Goal: Task Accomplishment & Management: Manage account settings

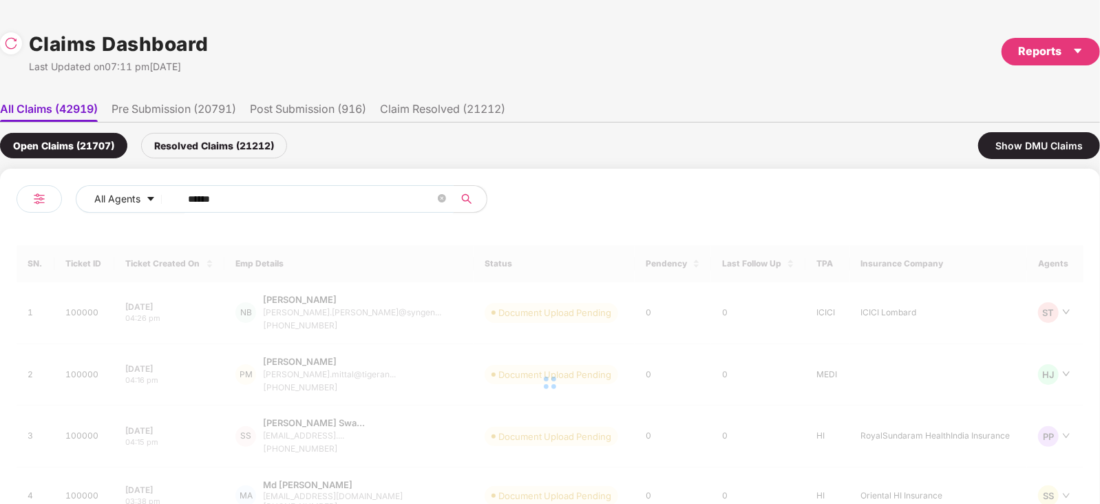
click at [306, 195] on input "******" at bounding box center [311, 199] width 247 height 21
paste input "text"
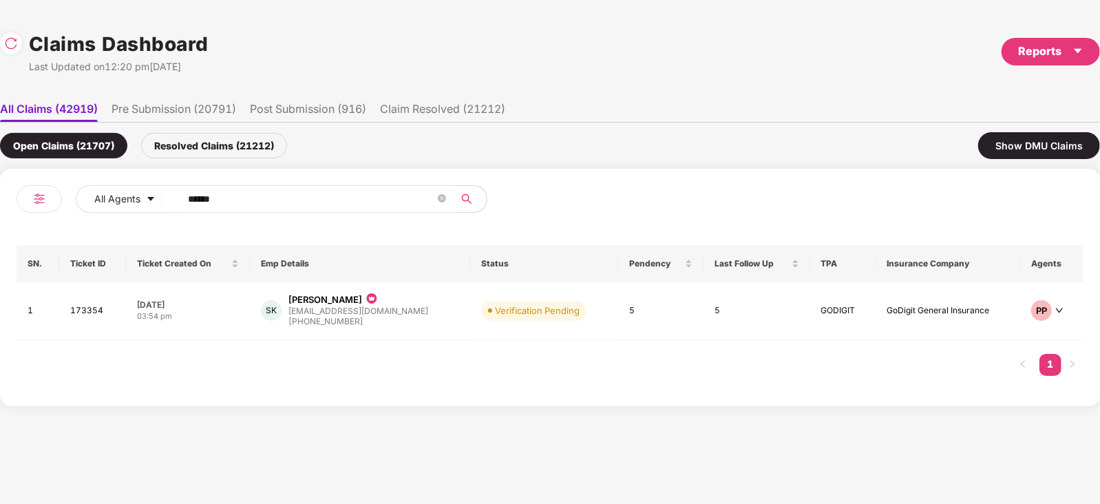
type input "******"
click at [381, 306] on div "gdy_sujith@yahoo.com" at bounding box center [358, 310] width 140 height 9
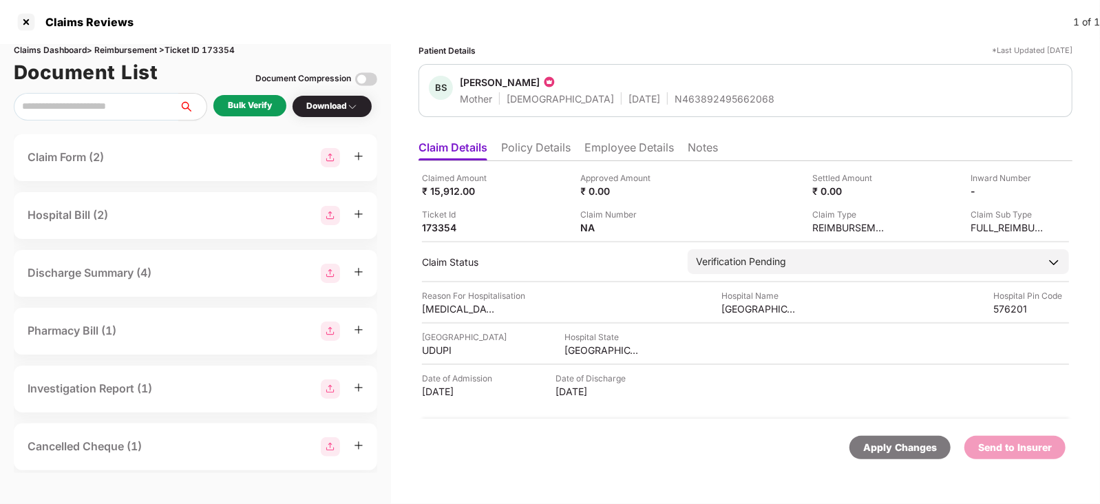
click at [263, 105] on div "Bulk Verify" at bounding box center [250, 105] width 44 height 13
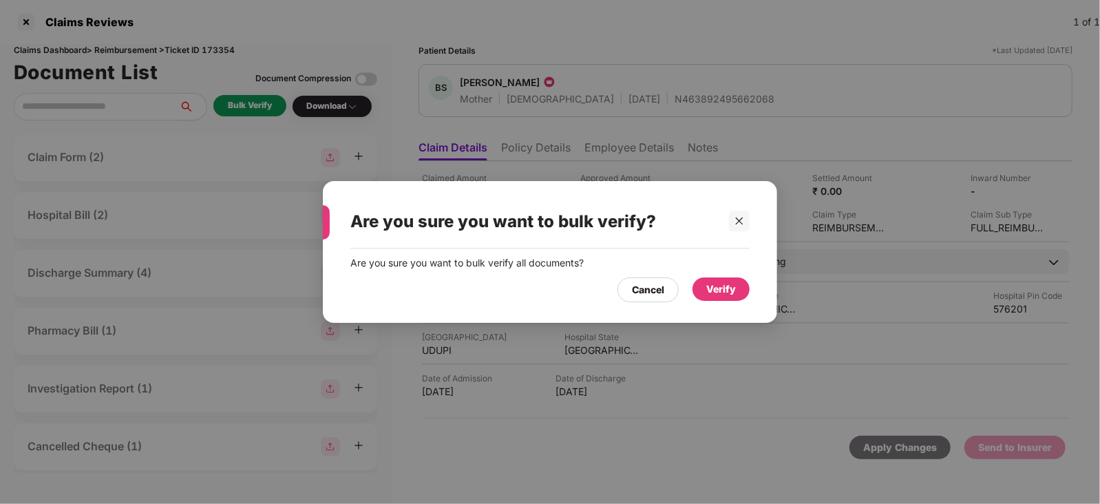
click at [709, 292] on div "Verify" at bounding box center [721, 288] width 30 height 15
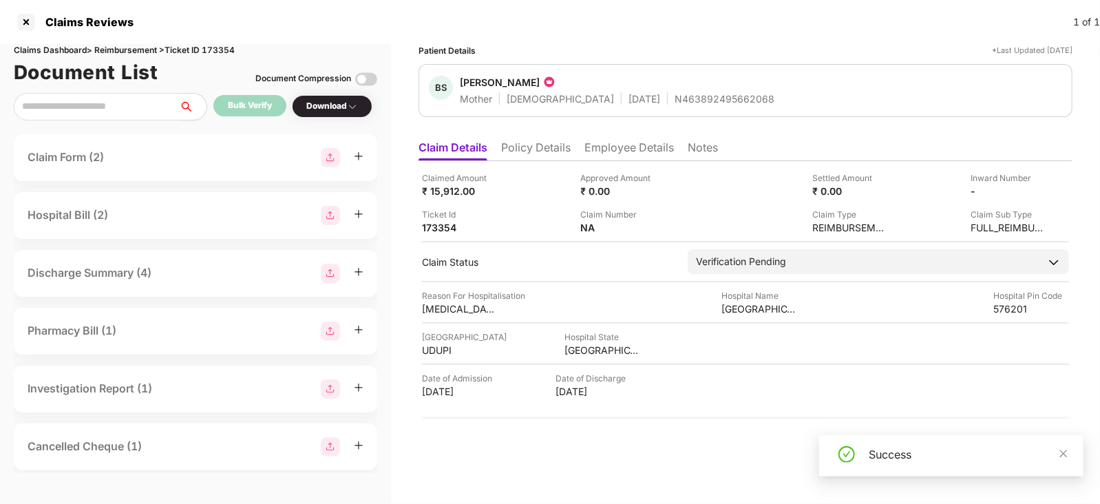
click at [526, 141] on li "Policy Details" at bounding box center [536, 150] width 70 height 20
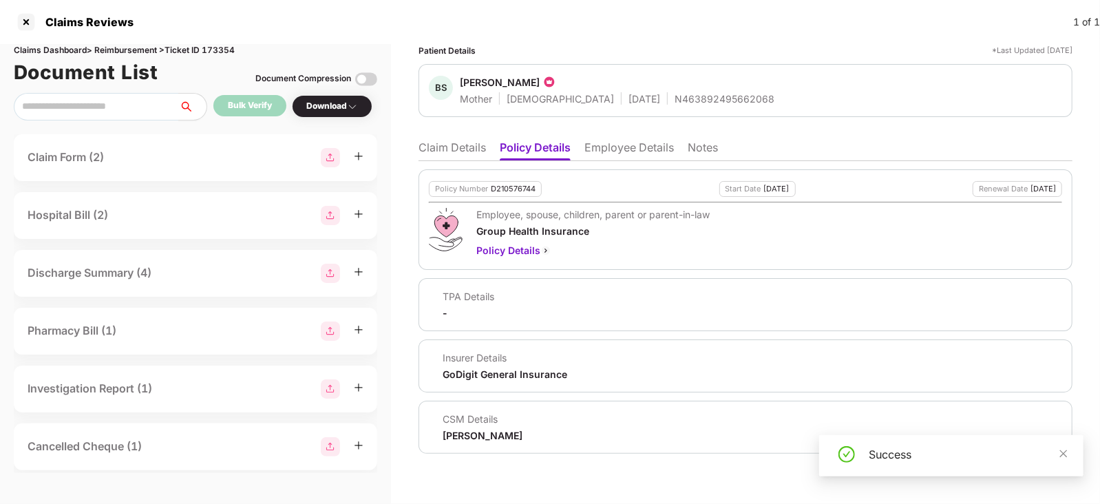
click at [460, 147] on li "Claim Details" at bounding box center [451, 150] width 67 height 20
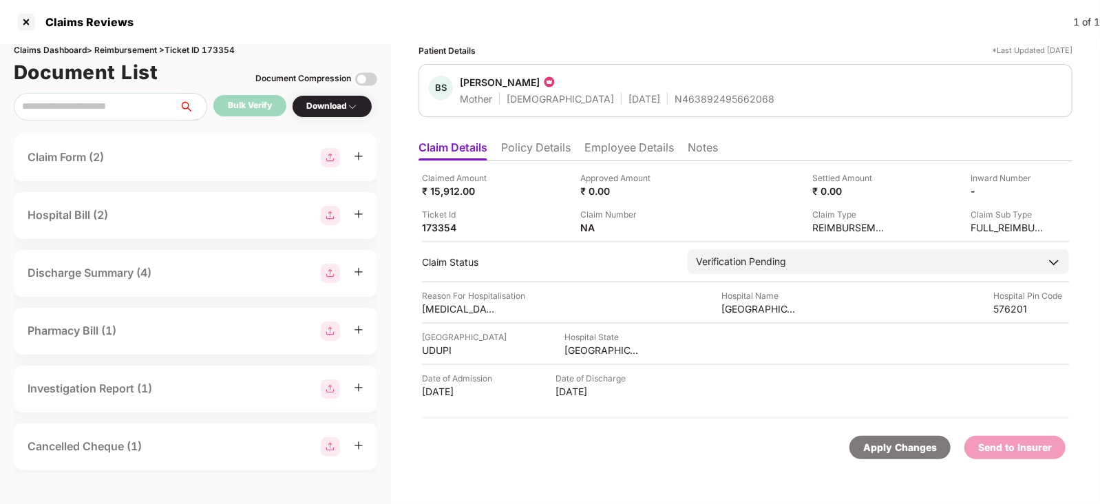
click at [516, 145] on li "Policy Details" at bounding box center [536, 150] width 70 height 20
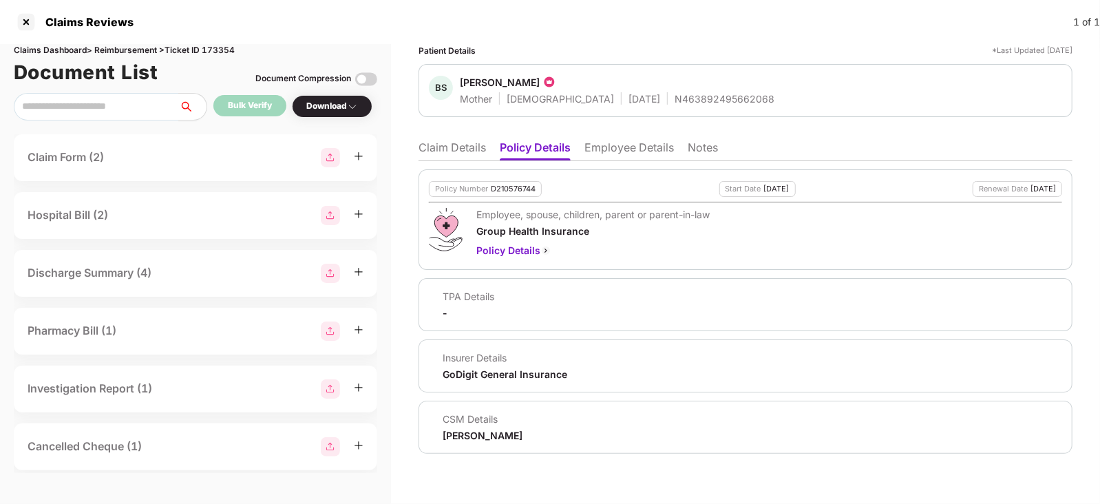
click at [462, 152] on li "Claim Details" at bounding box center [451, 150] width 67 height 20
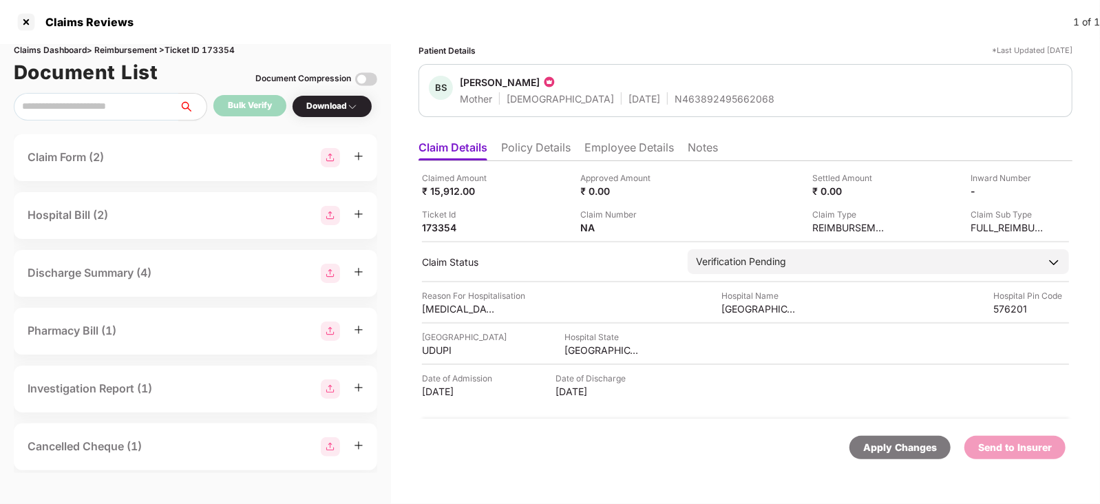
click at [674, 100] on div "N463892495662068" at bounding box center [724, 98] width 100 height 13
click at [540, 144] on li "Policy Details" at bounding box center [536, 150] width 70 height 20
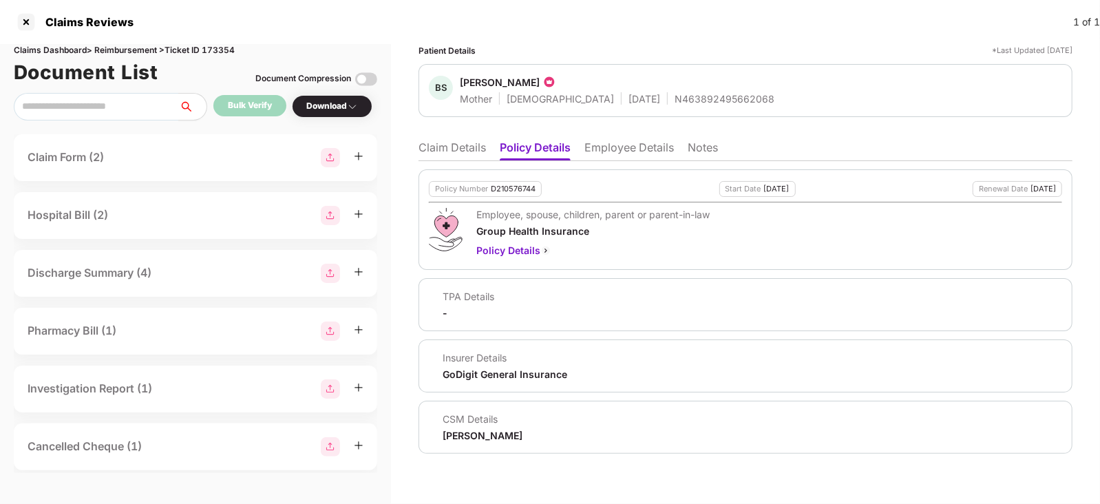
click at [513, 184] on div "D210576744" at bounding box center [513, 188] width 45 height 9
copy div "D210576744"
click at [513, 184] on div "D210576744" at bounding box center [513, 188] width 45 height 9
click at [450, 148] on li "Claim Details" at bounding box center [451, 150] width 67 height 20
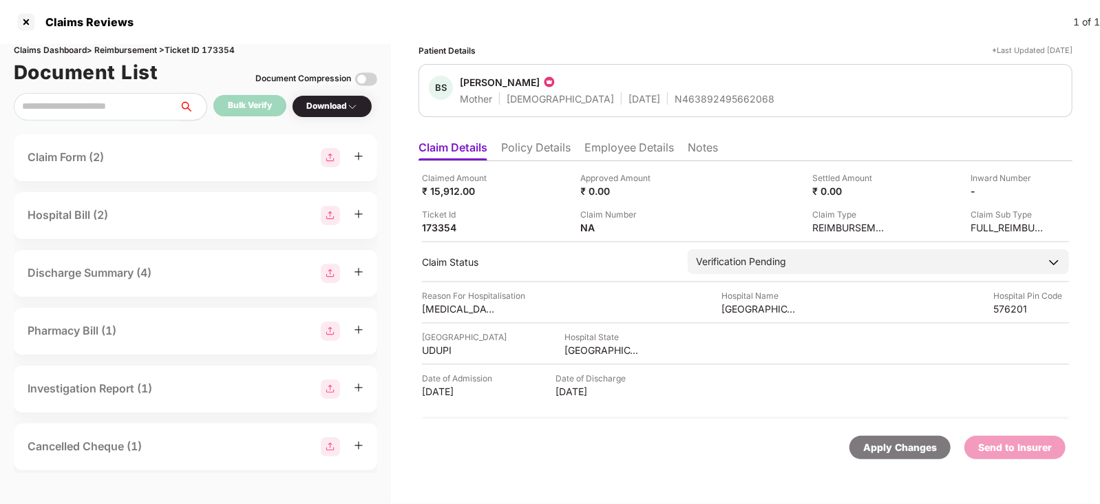
click at [633, 144] on li "Employee Details" at bounding box center [628, 150] width 89 height 20
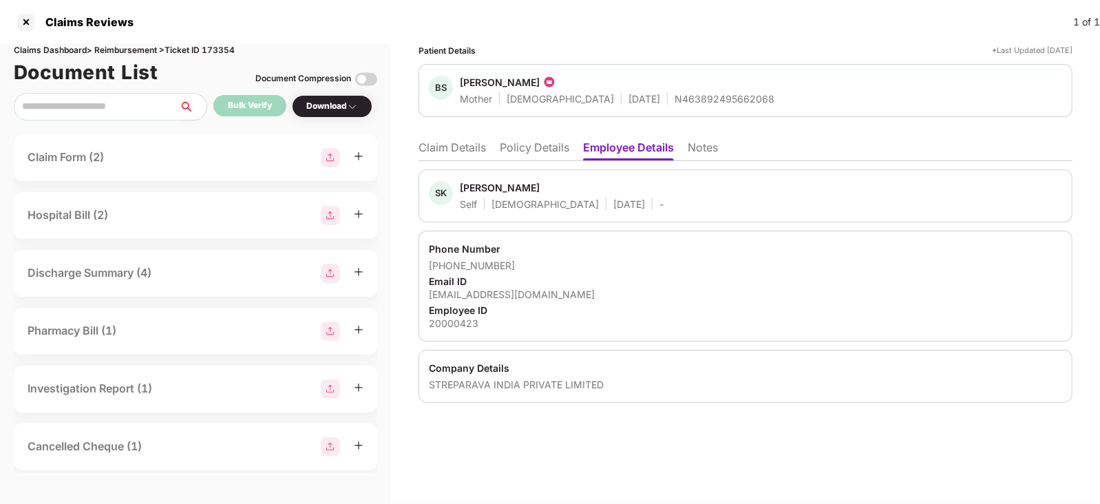
click at [674, 96] on div "N463892495662068" at bounding box center [724, 98] width 100 height 13
copy div "N463892495662068"
click at [469, 153] on li "Claim Details" at bounding box center [451, 150] width 67 height 20
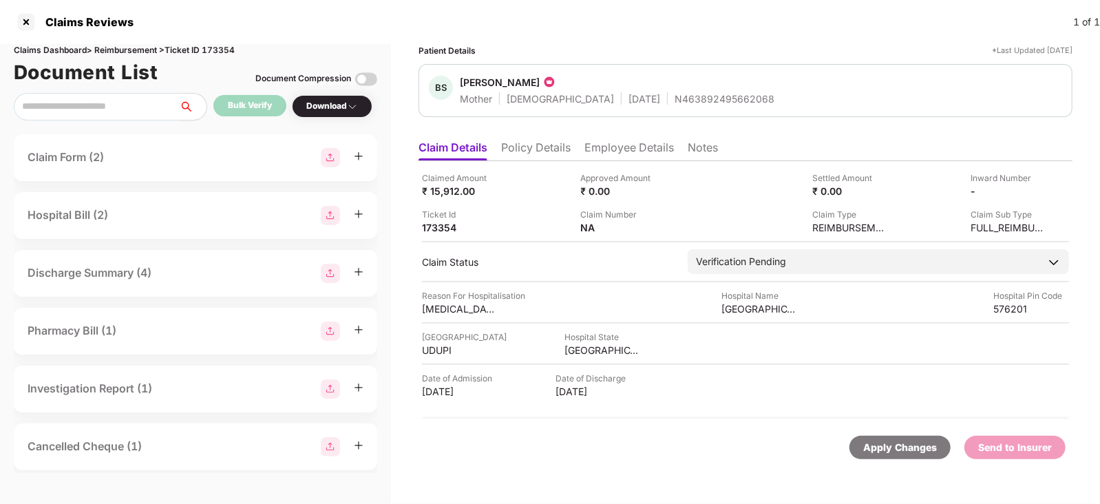
click at [526, 145] on li "Policy Details" at bounding box center [536, 150] width 70 height 20
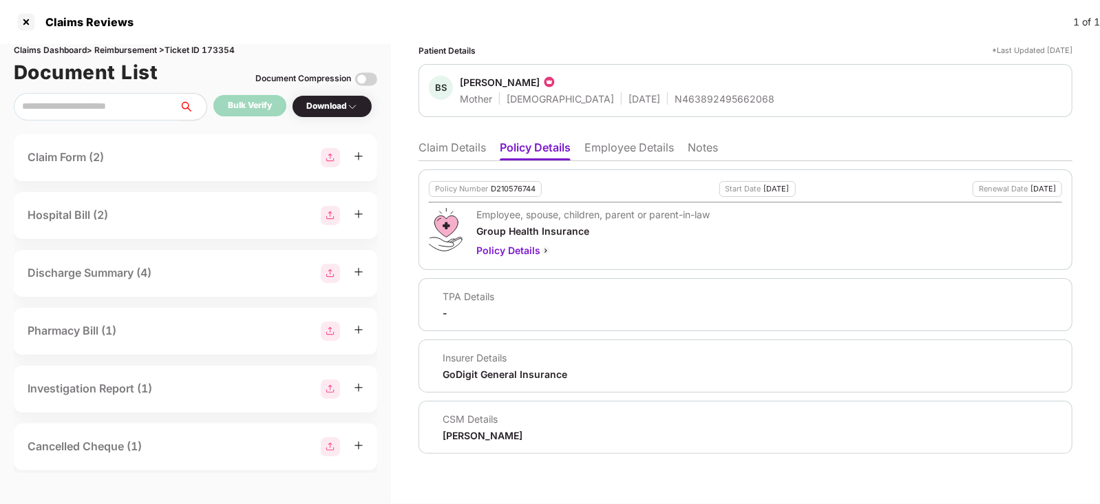
click at [451, 146] on li "Claim Details" at bounding box center [451, 150] width 67 height 20
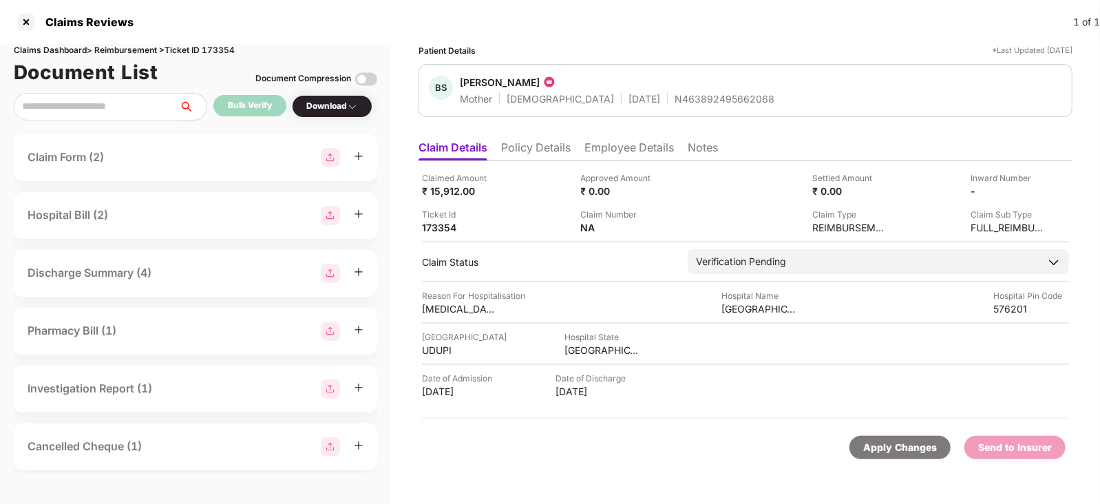
click at [629, 151] on li "Employee Details" at bounding box center [628, 150] width 89 height 20
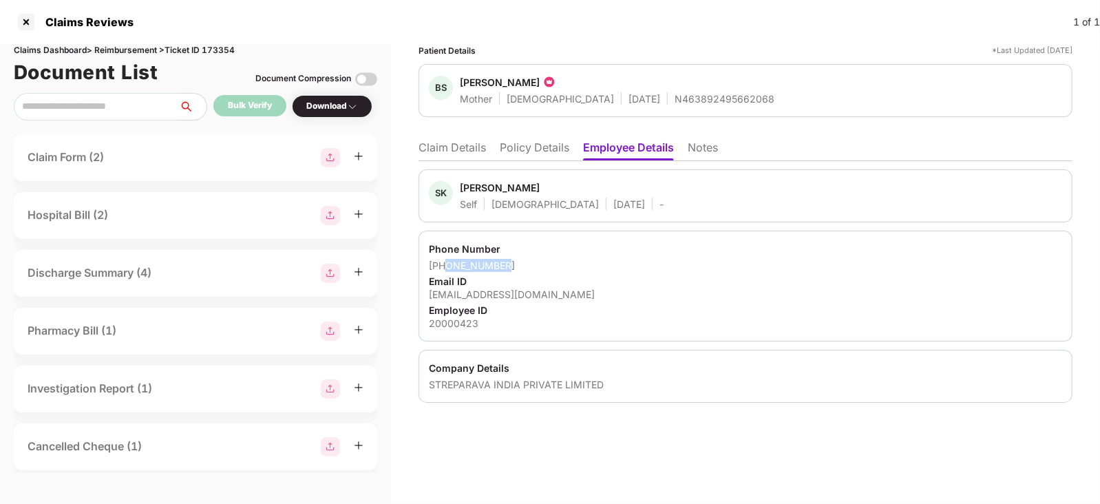
drag, startPoint x: 446, startPoint y: 263, endPoint x: 525, endPoint y: 257, distance: 79.4
click at [525, 257] on div "Phone Number +919880469795 Email ID gdy_sujith@yahoo.com Employee ID 20000423" at bounding box center [745, 286] width 654 height 111
copy div "9880469795"
click at [491, 294] on div "gdy_sujith@yahoo.com" at bounding box center [745, 294] width 633 height 13
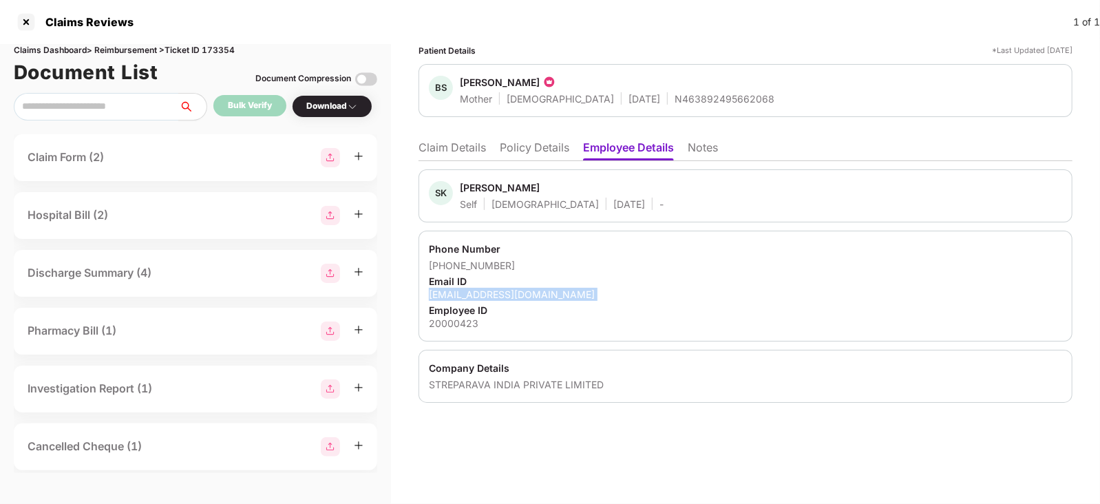
copy div "gdy_sujith@yahoo.com"
click at [491, 294] on div "gdy_sujith@yahoo.com" at bounding box center [745, 294] width 633 height 13
click at [454, 153] on li "Claim Details" at bounding box center [451, 150] width 67 height 20
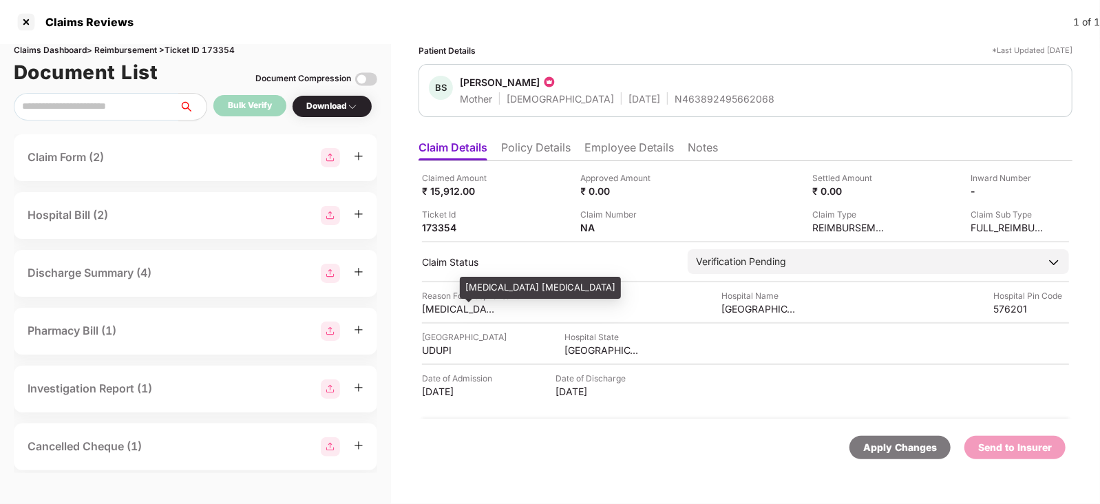
click at [482, 287] on div "Acute Bronchitis Hypertension" at bounding box center [540, 288] width 161 height 22
copy div "Acute Bronchitis Hypertension"
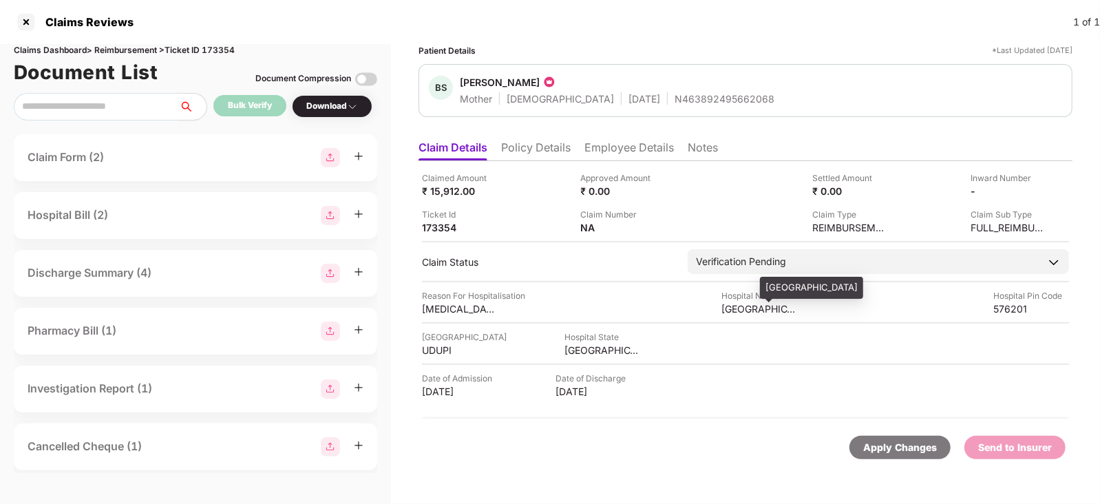
click at [783, 284] on div "SRI SAI HOSPITAL" at bounding box center [811, 288] width 103 height 22
copy div "SRI SAI HOSPITAL"
click at [783, 284] on div "SRI SAI HOSPITAL" at bounding box center [811, 288] width 103 height 22
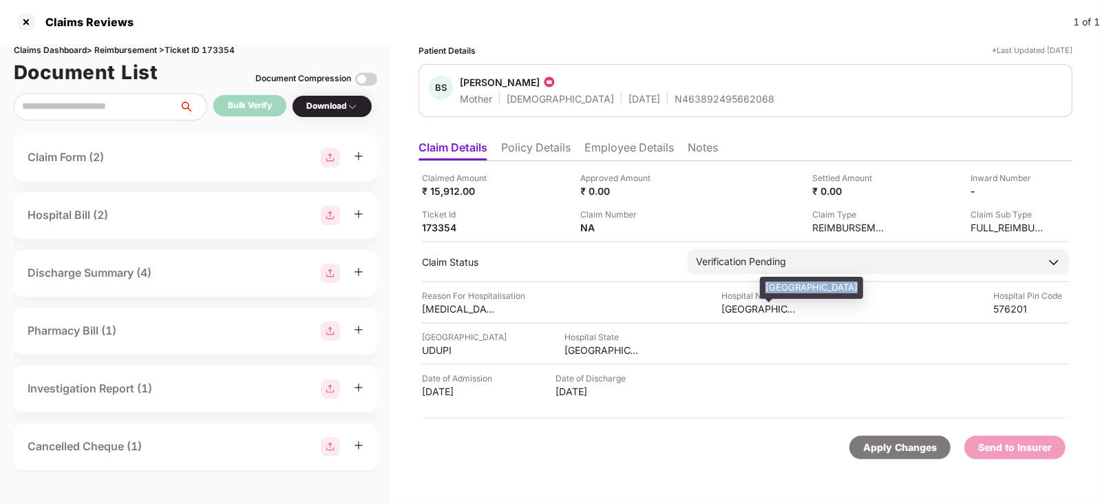
click at [773, 293] on div "SRI SAI HOSPITAL" at bounding box center [811, 288] width 103 height 22
click at [366, 80] on img at bounding box center [366, 79] width 22 height 22
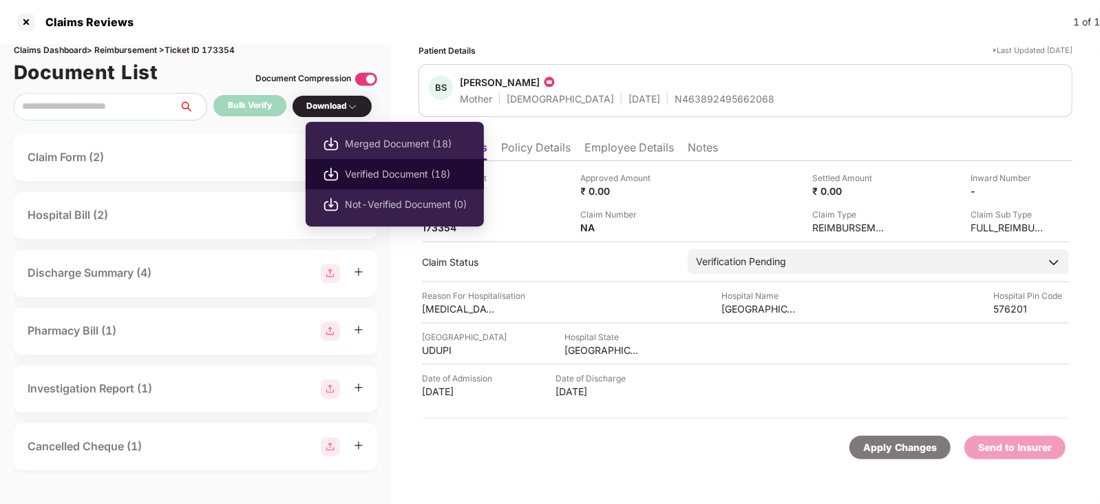
click at [375, 174] on span "Verified Document (18)" at bounding box center [406, 174] width 122 height 15
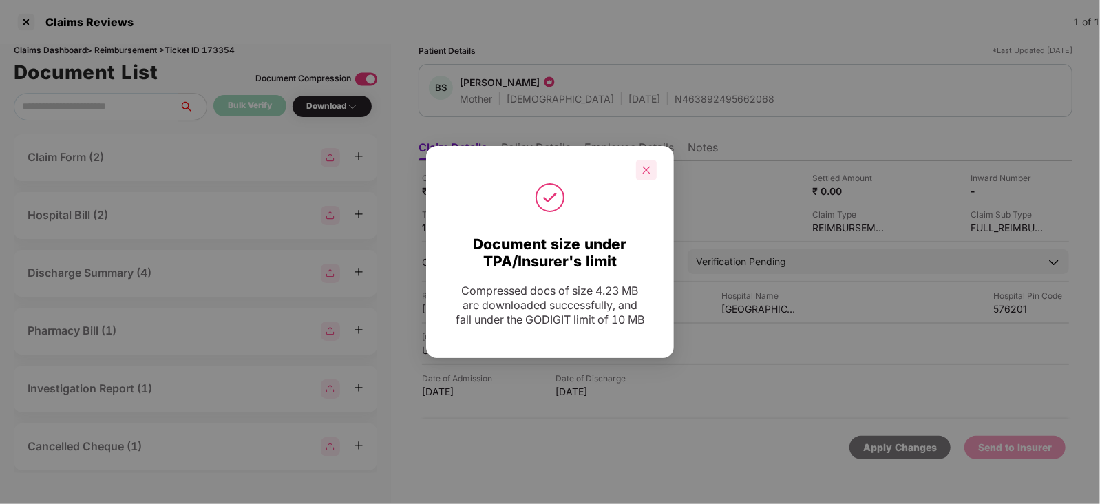
click at [644, 172] on icon "close" at bounding box center [646, 170] width 10 height 10
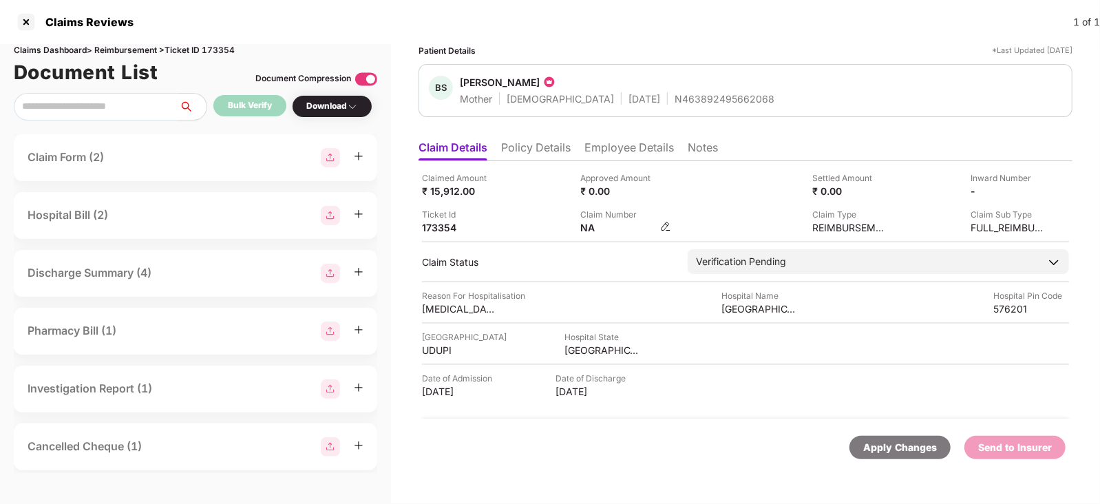
click at [666, 228] on img at bounding box center [665, 226] width 11 height 11
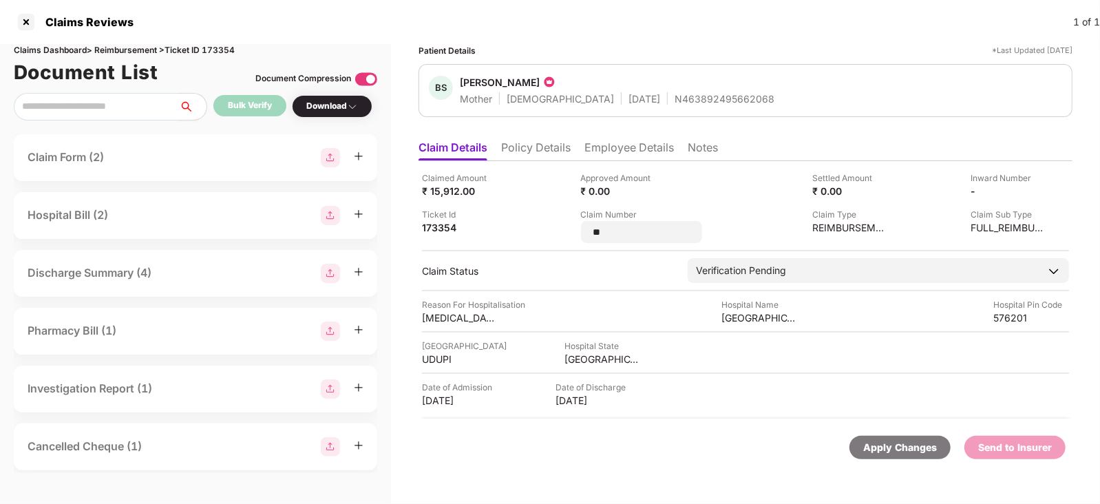
type input "*"
type input "**********"
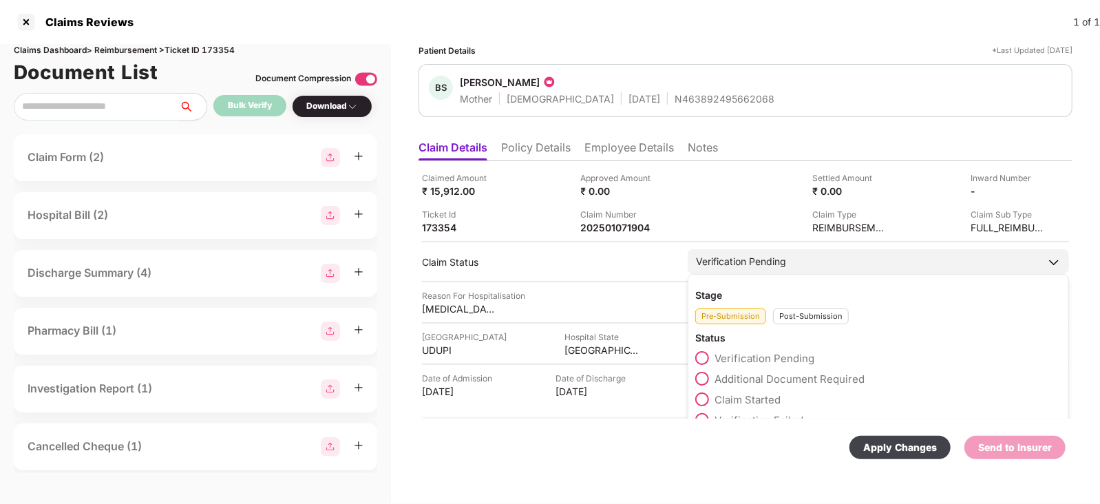
click at [788, 321] on div "Post-Submission" at bounding box center [811, 316] width 76 height 16
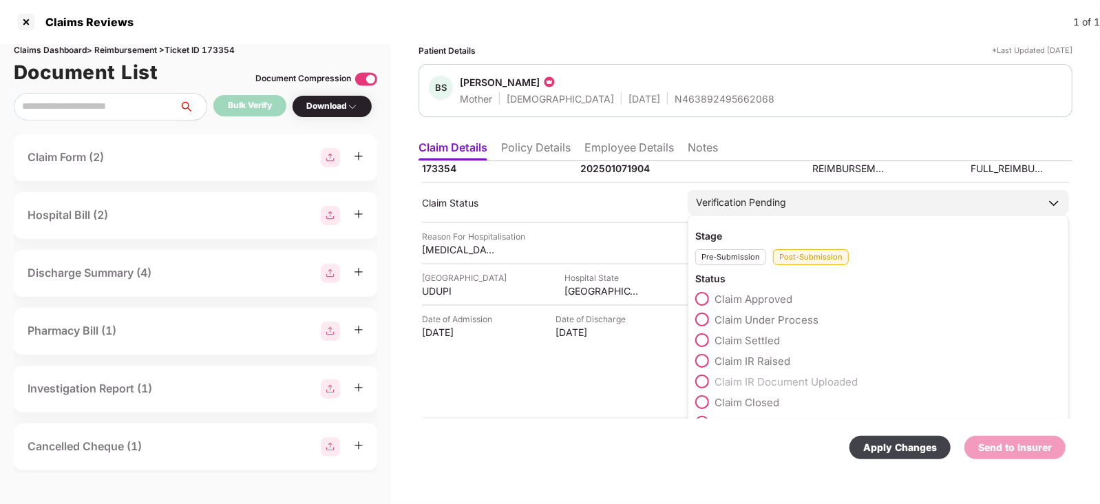
scroll to position [60, 0]
click at [767, 317] on span "Claim Under Process" at bounding box center [766, 318] width 104 height 13
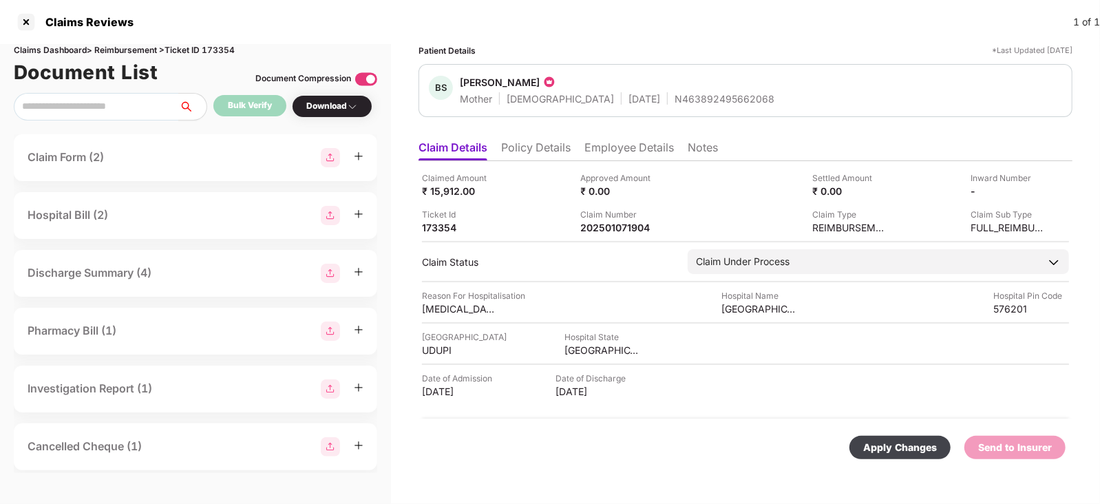
scroll to position [0, 0]
click at [879, 402] on div "Apply Changes" at bounding box center [900, 447] width 74 height 15
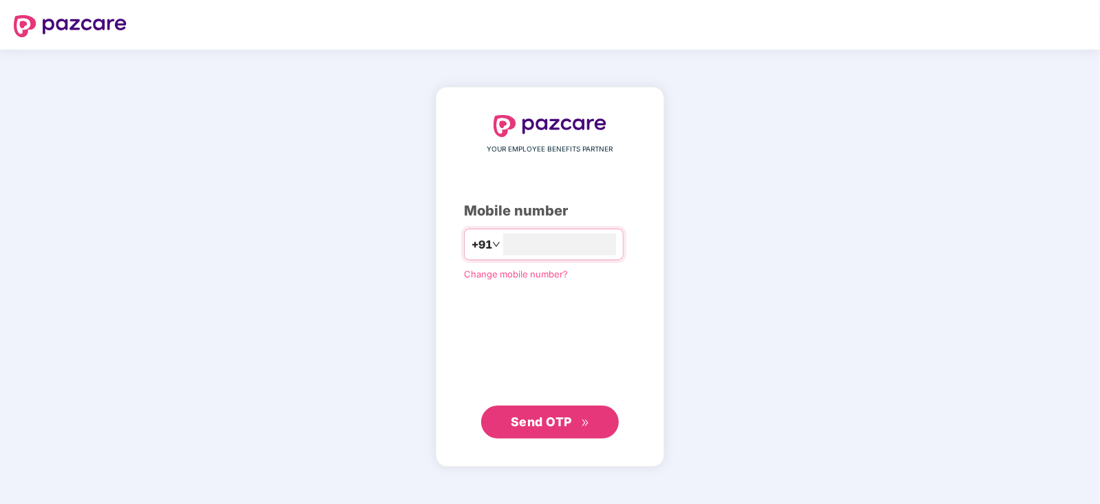
type input "**********"
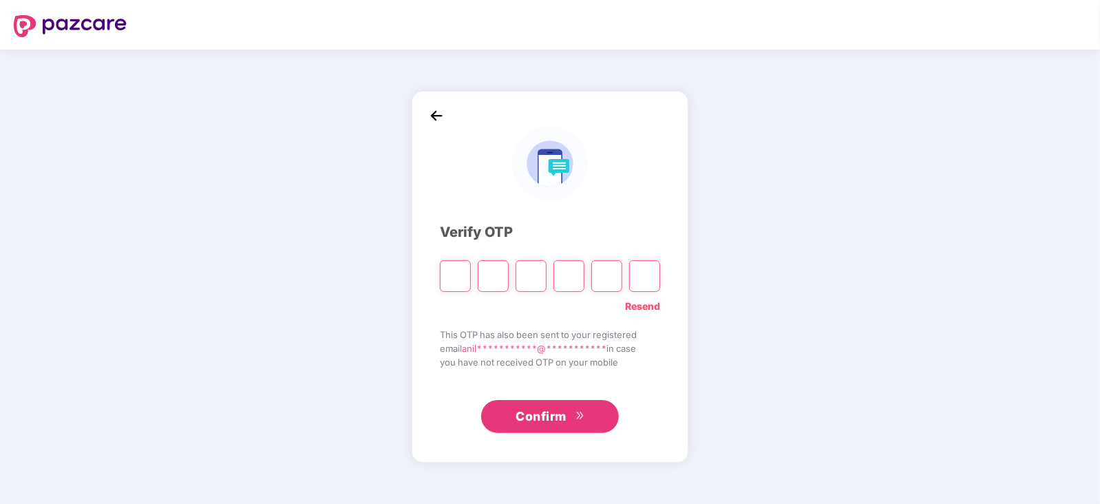
click at [450, 266] on input "Please enter verification code. Digit 1" at bounding box center [455, 276] width 31 height 32
type input "*"
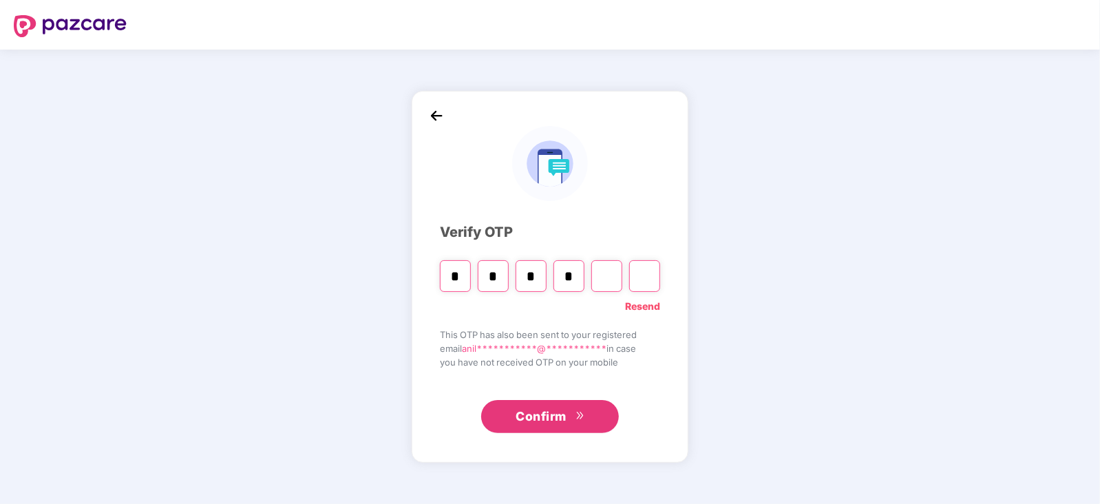
type input "*"
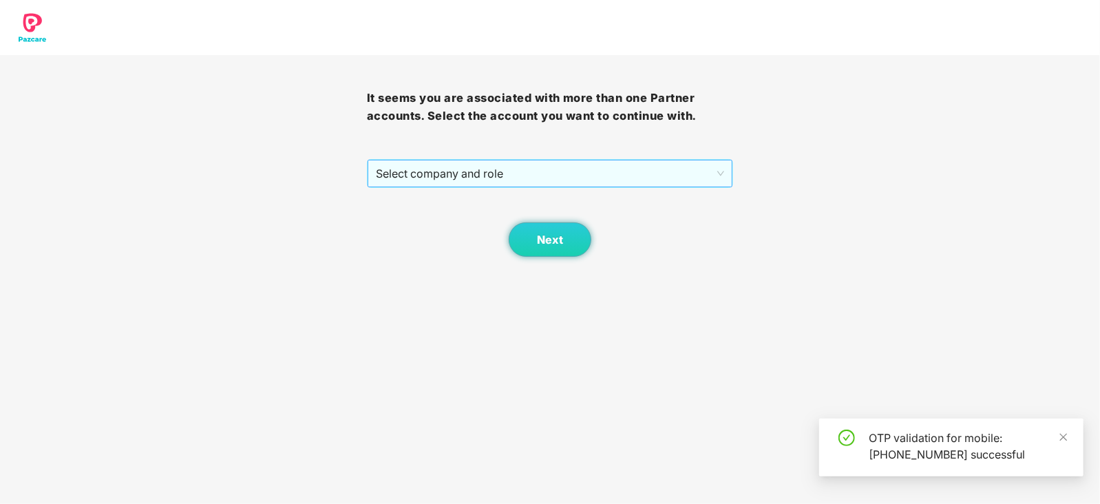
click at [559, 166] on span "Select company and role" at bounding box center [550, 173] width 349 height 26
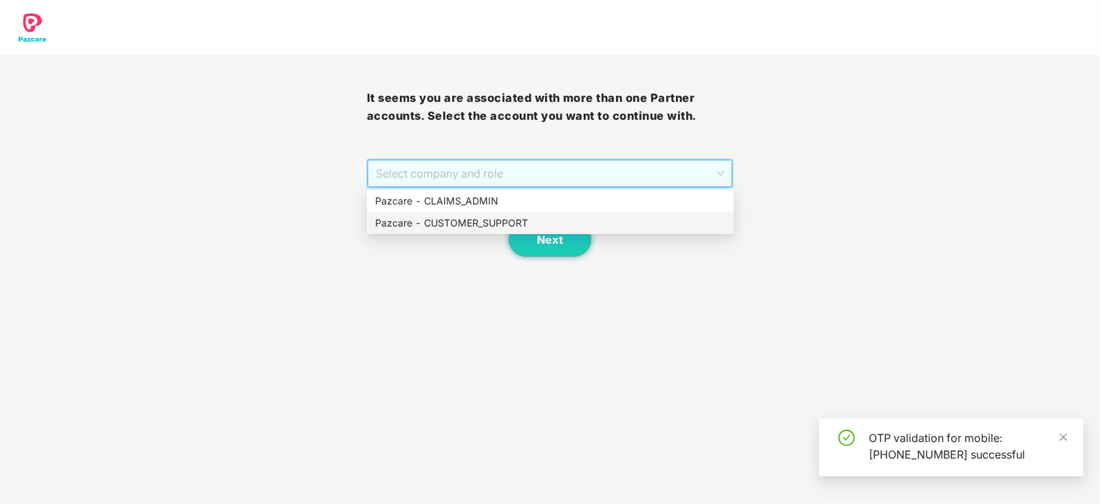
click at [526, 224] on div "Pazcare - CUSTOMER_SUPPORT" at bounding box center [550, 222] width 350 height 15
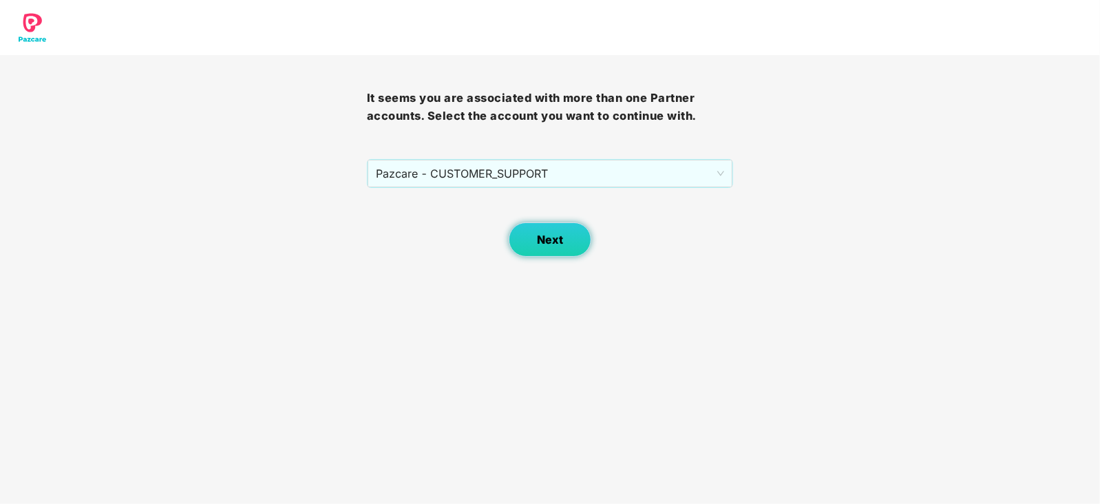
click at [557, 248] on button "Next" at bounding box center [550, 239] width 83 height 34
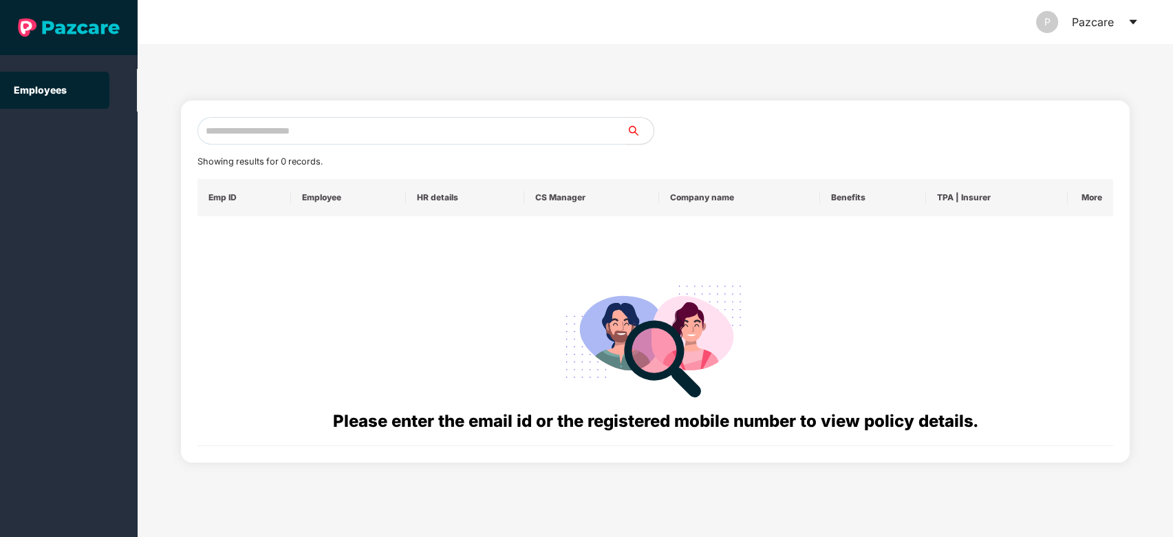
click at [1138, 17] on icon "caret-down" at bounding box center [1133, 22] width 11 height 11
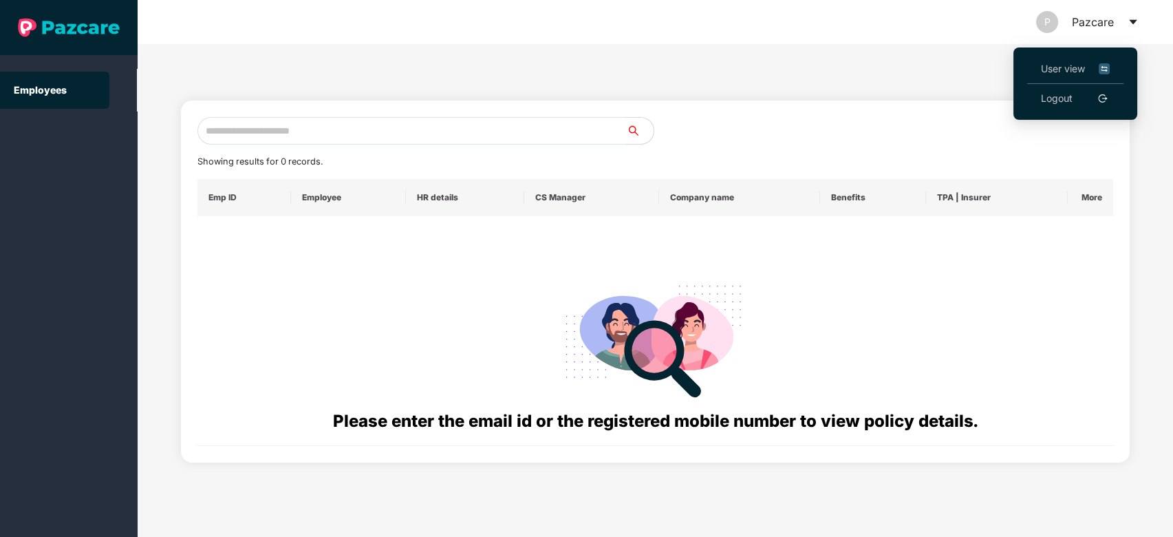
click at [1079, 76] on span "User view" at bounding box center [1075, 68] width 69 height 15
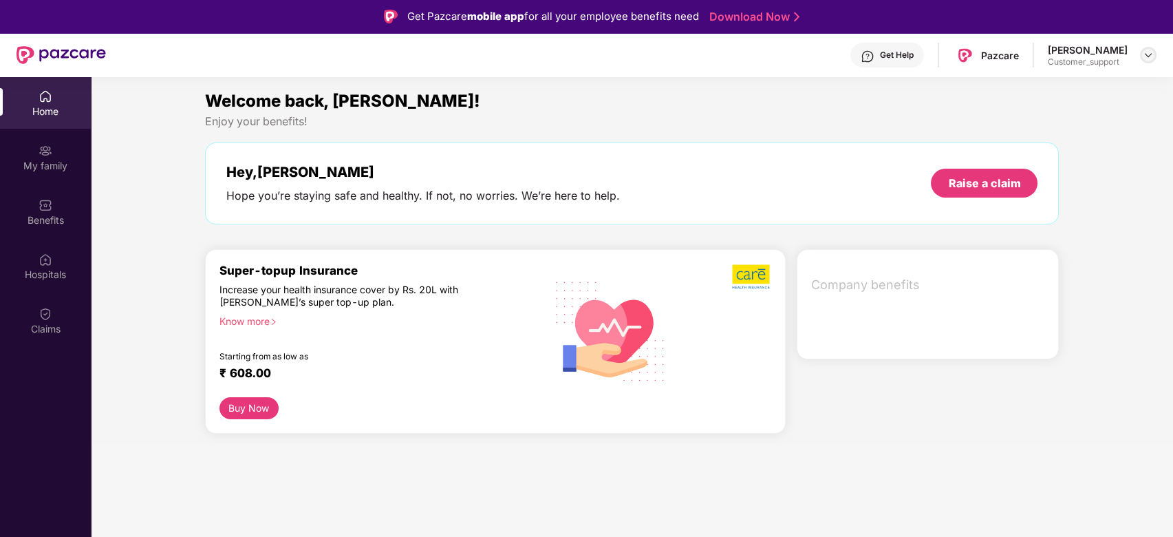
click at [1153, 58] on img at bounding box center [1148, 55] width 11 height 11
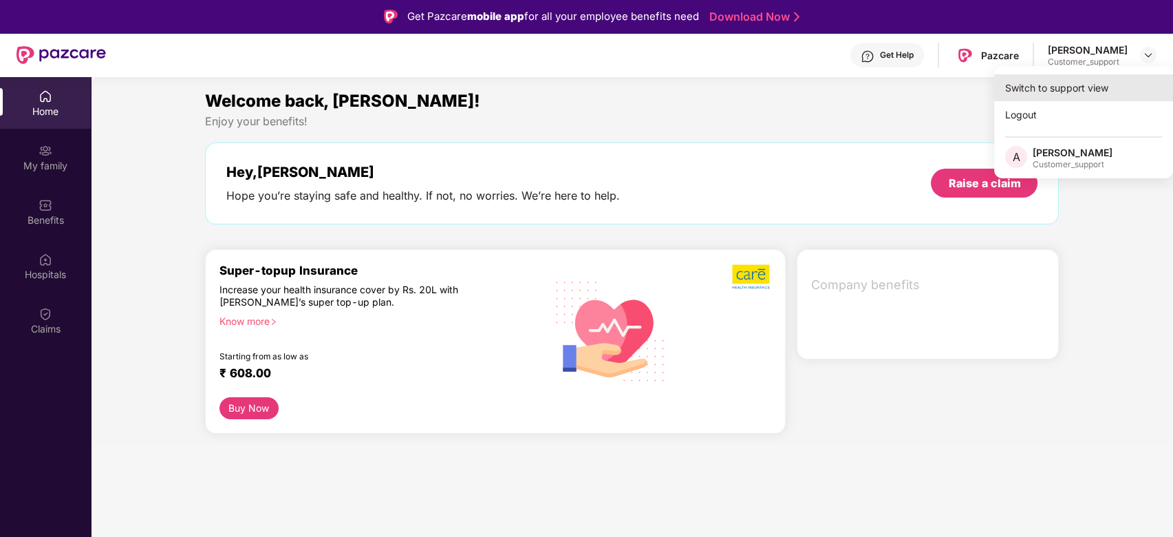
click at [1074, 87] on div "Switch to support view" at bounding box center [1083, 87] width 179 height 27
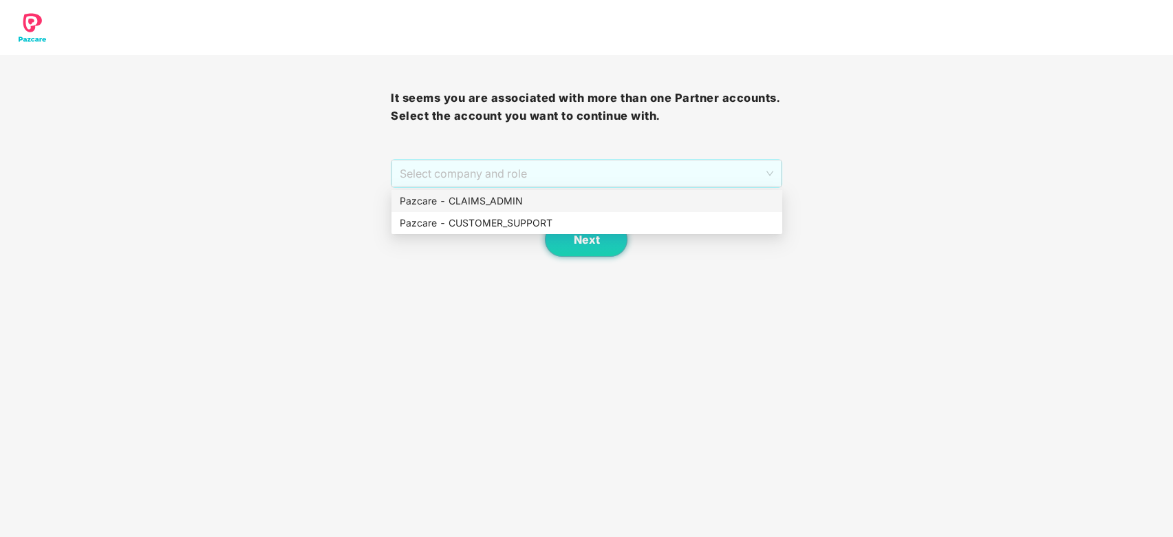
drag, startPoint x: 512, startPoint y: 175, endPoint x: 508, endPoint y: 200, distance: 25.1
click at [508, 200] on body "It seems you are associated with more than one Partner accounts. Select the acc…" at bounding box center [586, 268] width 1173 height 537
click at [508, 200] on div "Pazcare - CLAIMS_ADMIN" at bounding box center [587, 200] width 374 height 15
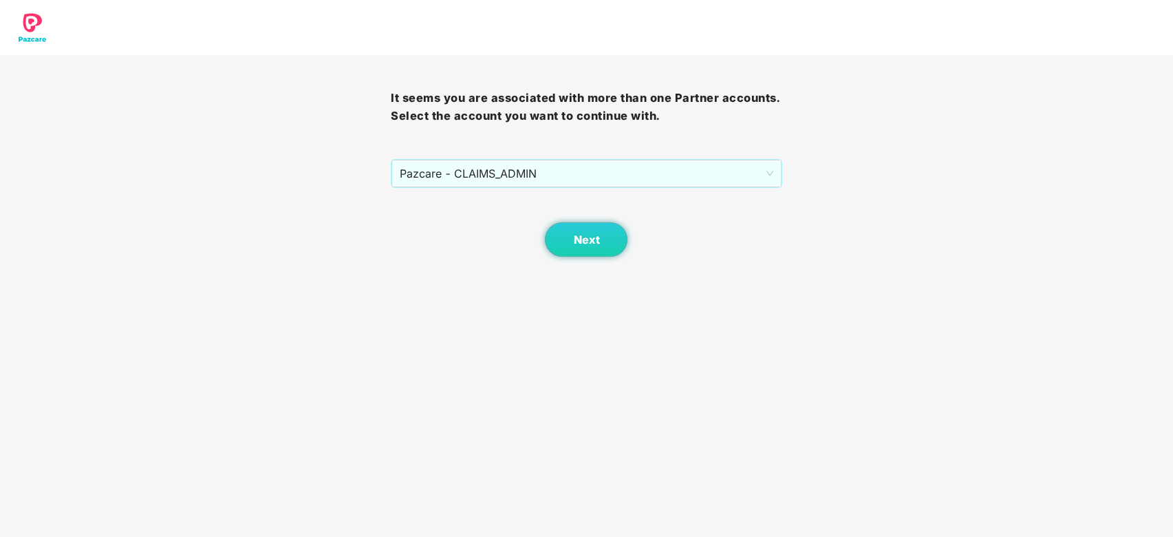
click at [587, 261] on body "It seems you are associated with more than one Partner accounts. Select the acc…" at bounding box center [586, 268] width 1173 height 537
click at [587, 251] on button "Next" at bounding box center [586, 239] width 83 height 34
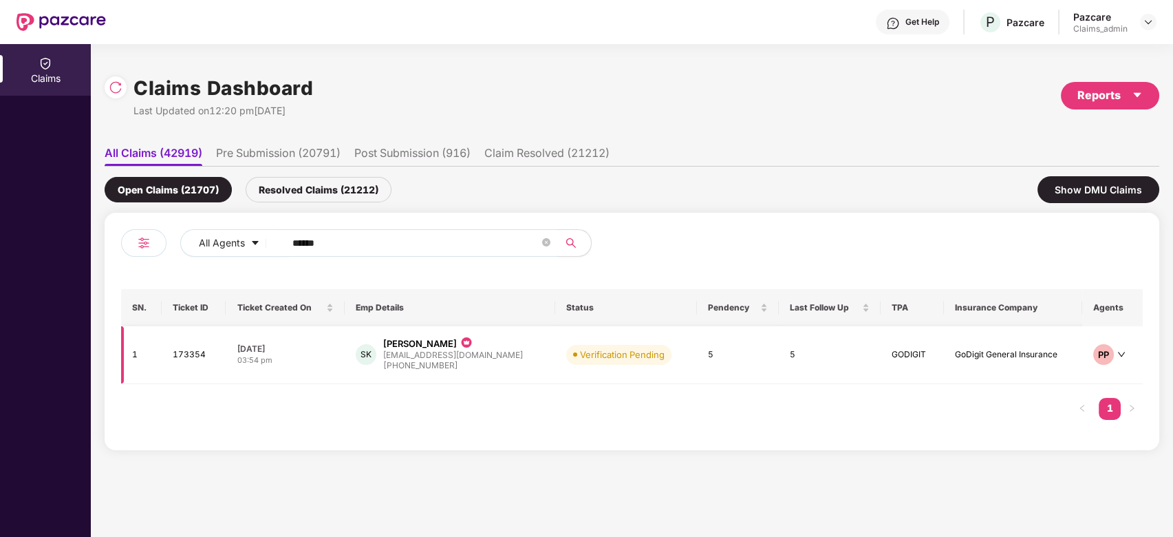
click at [555, 367] on td "Verification Pending" at bounding box center [626, 355] width 142 height 58
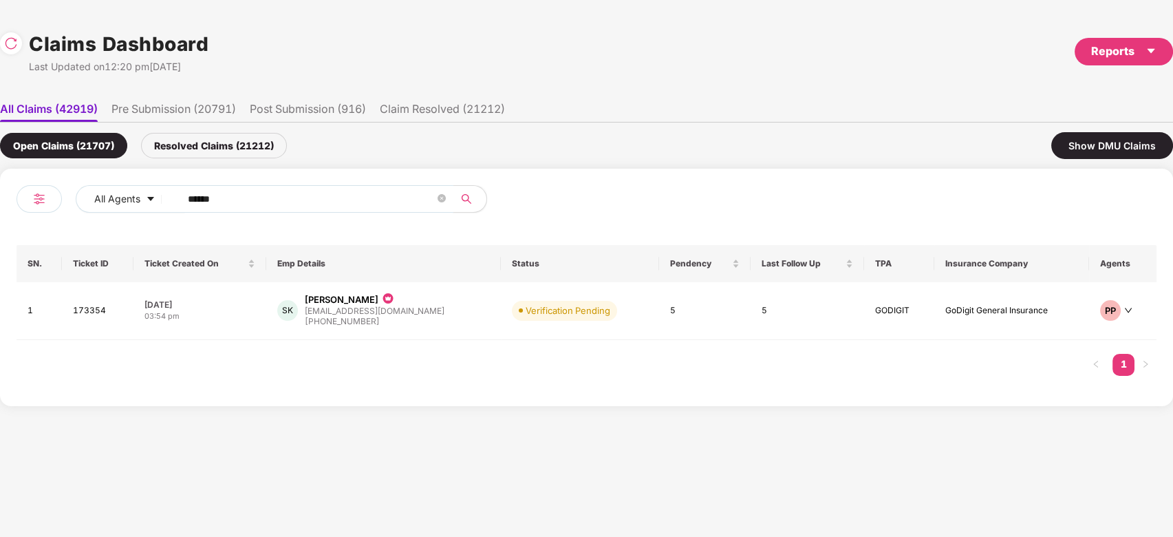
click at [300, 202] on input "******" at bounding box center [311, 199] width 247 height 21
click at [418, 323] on div "SK Sujeetha Kumar gdy_sujith@yahoo.com +919880469795" at bounding box center [383, 310] width 213 height 35
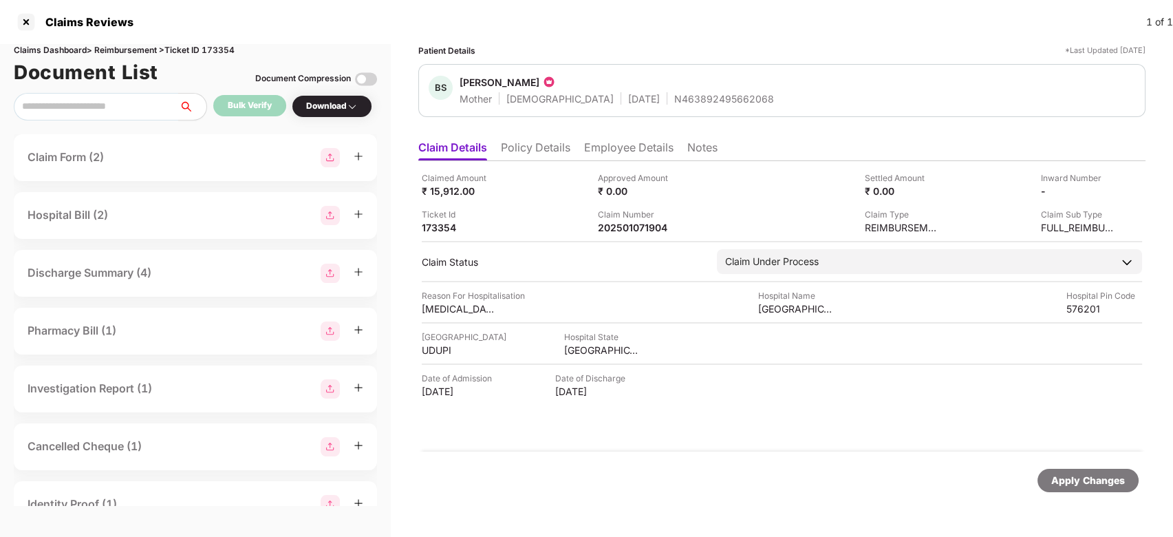
drag, startPoint x: 554, startPoint y: 131, endPoint x: 548, endPoint y: 142, distance: 12.3
click at [548, 142] on div "Patient Details *Last Updated 17 Sep 2025 BS Bebi Shedti Mother Female 25 Feb 1…" at bounding box center [781, 276] width 727 height 465
click at [548, 142] on li "Policy Details" at bounding box center [536, 150] width 70 height 20
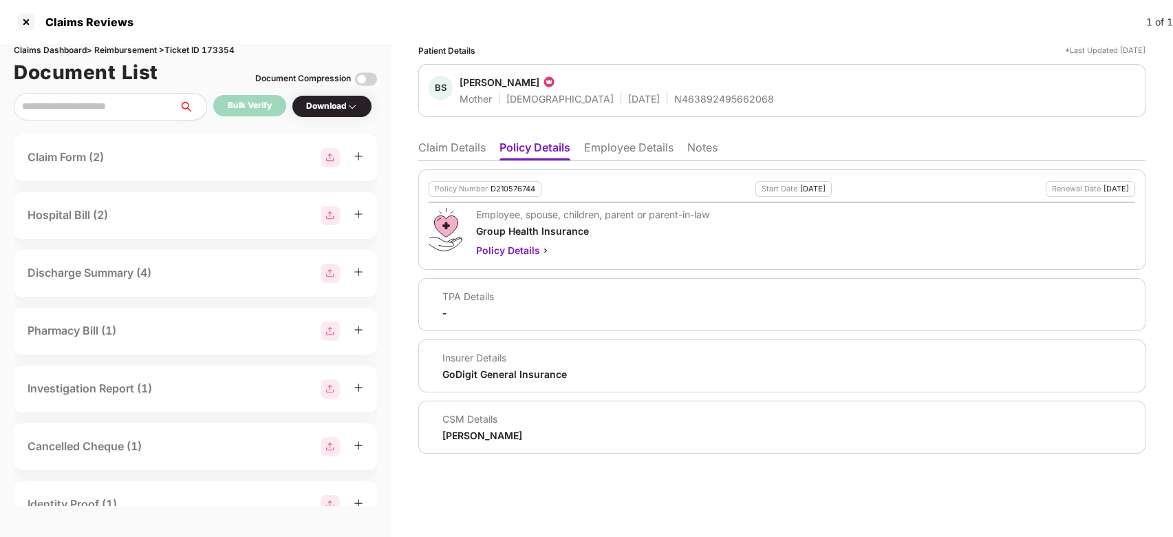
click at [464, 153] on li "Claim Details" at bounding box center [451, 150] width 67 height 20
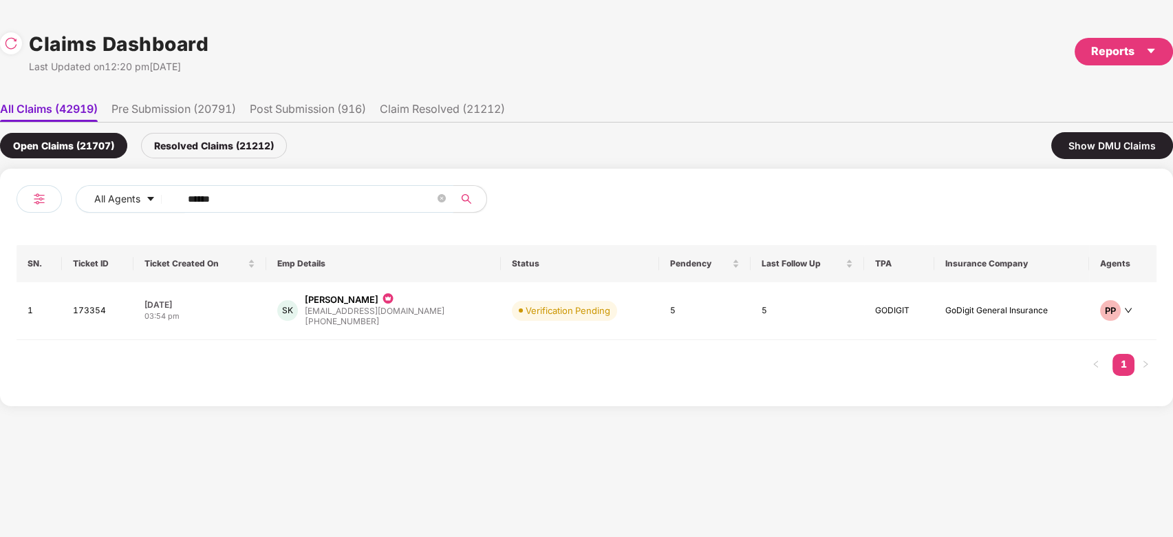
click at [283, 198] on input "******" at bounding box center [311, 199] width 247 height 21
paste input "text"
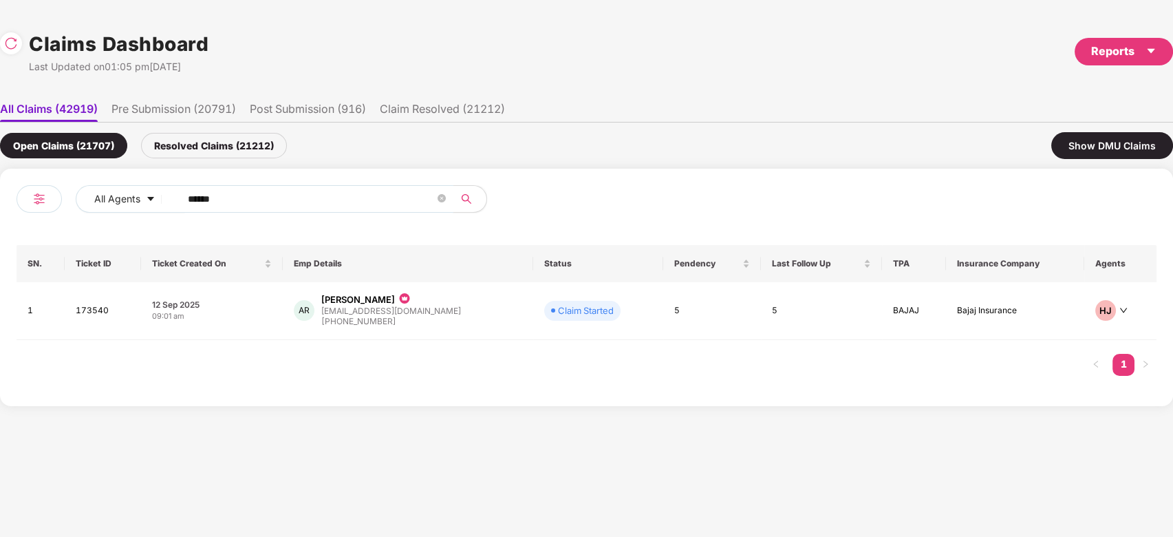
type input "******"
click at [409, 326] on div "+919820971234" at bounding box center [391, 321] width 140 height 13
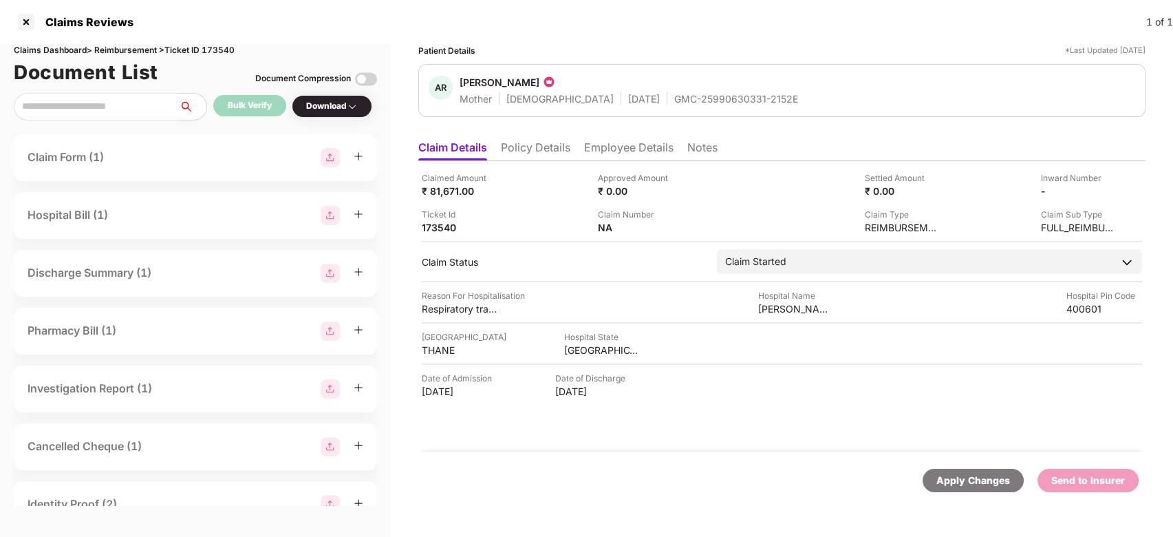
click at [532, 153] on li "Policy Details" at bounding box center [536, 150] width 70 height 20
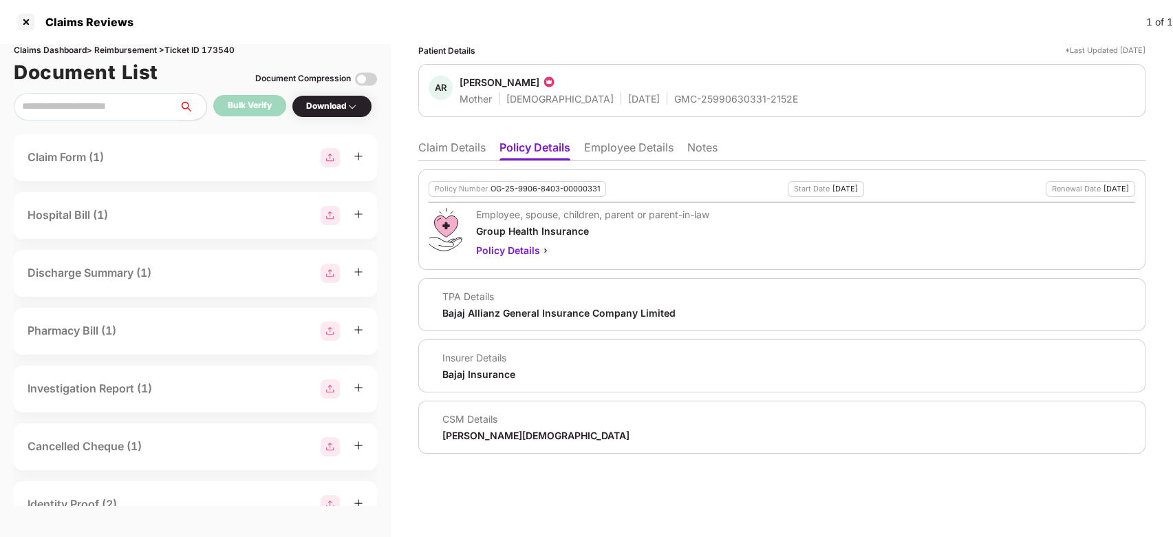
click at [464, 149] on li "Claim Details" at bounding box center [451, 150] width 67 height 20
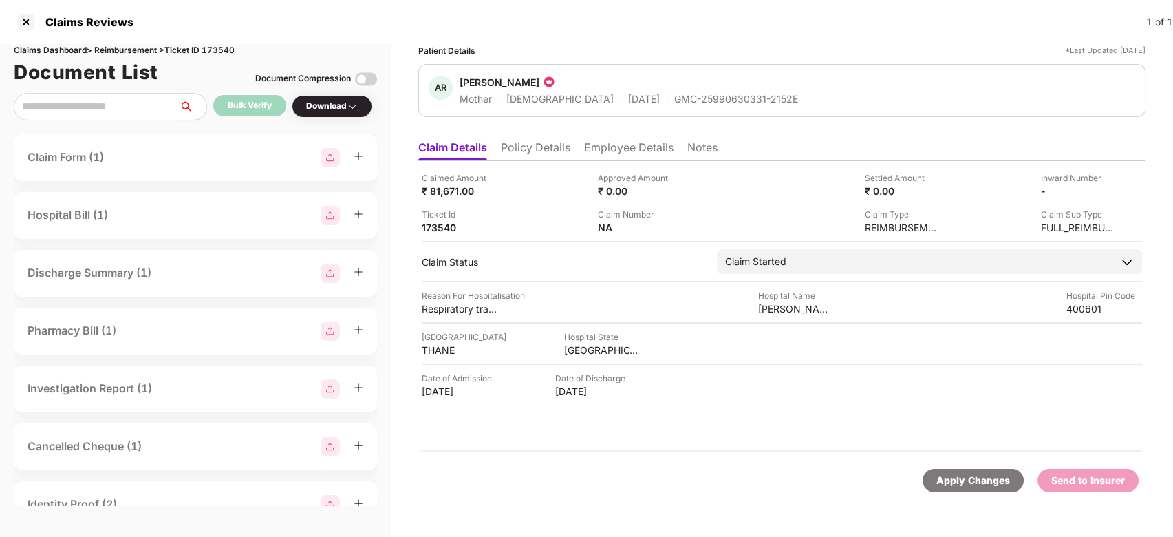
click at [531, 146] on li "Policy Details" at bounding box center [536, 150] width 70 height 20
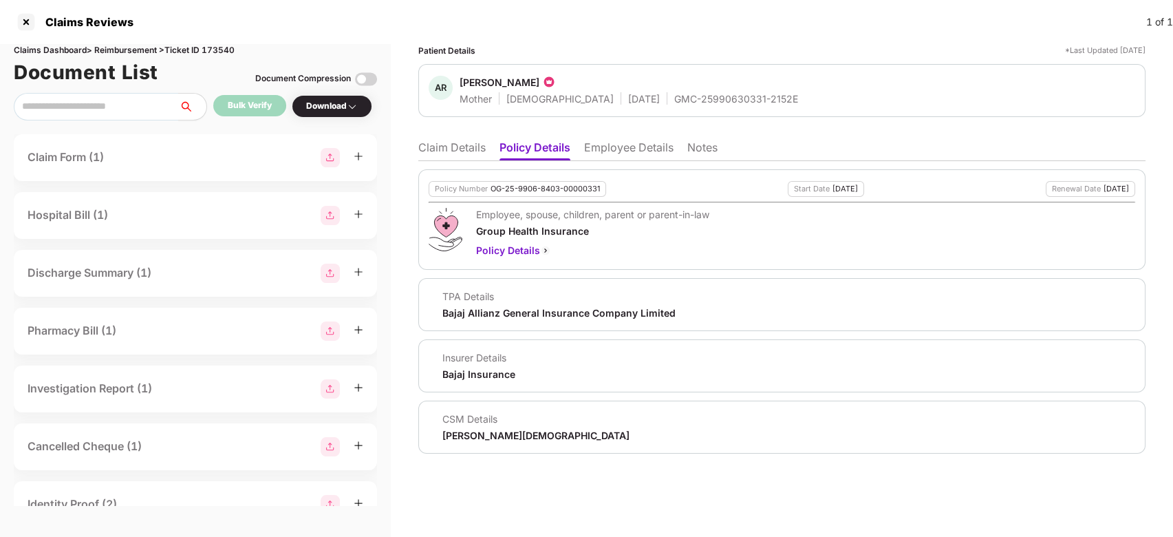
click at [452, 146] on li "Claim Details" at bounding box center [451, 150] width 67 height 20
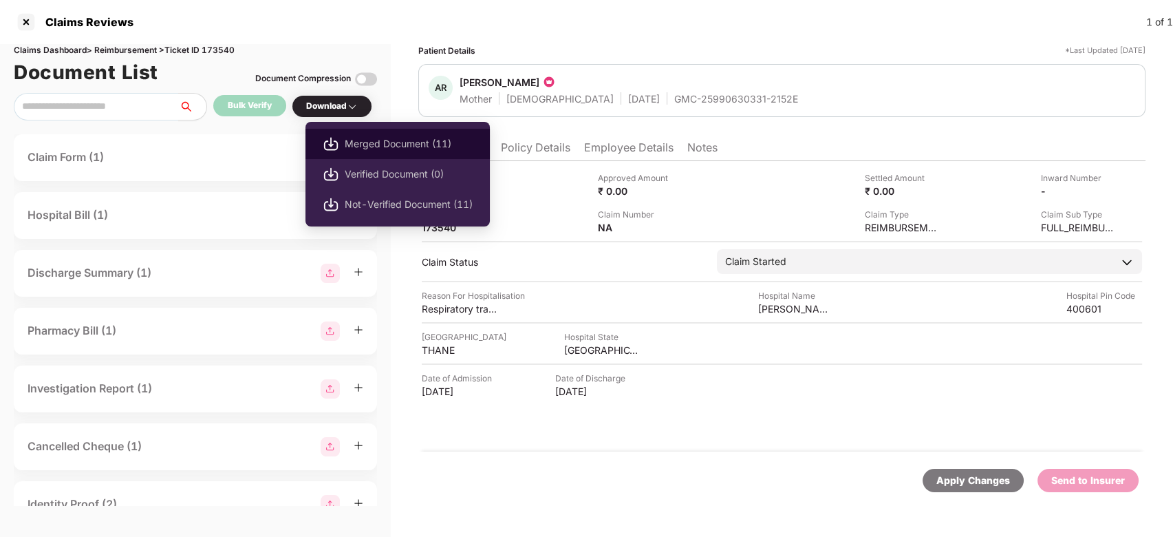
click at [393, 143] on span "Merged Document (11)" at bounding box center [409, 143] width 128 height 15
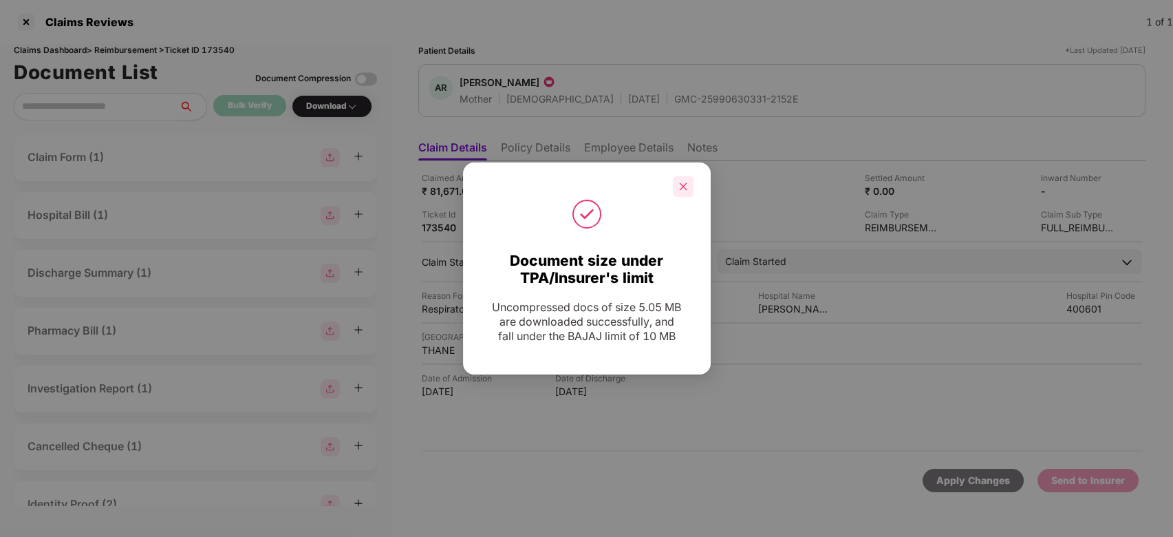
click at [679, 187] on icon "close" at bounding box center [684, 187] width 10 height 10
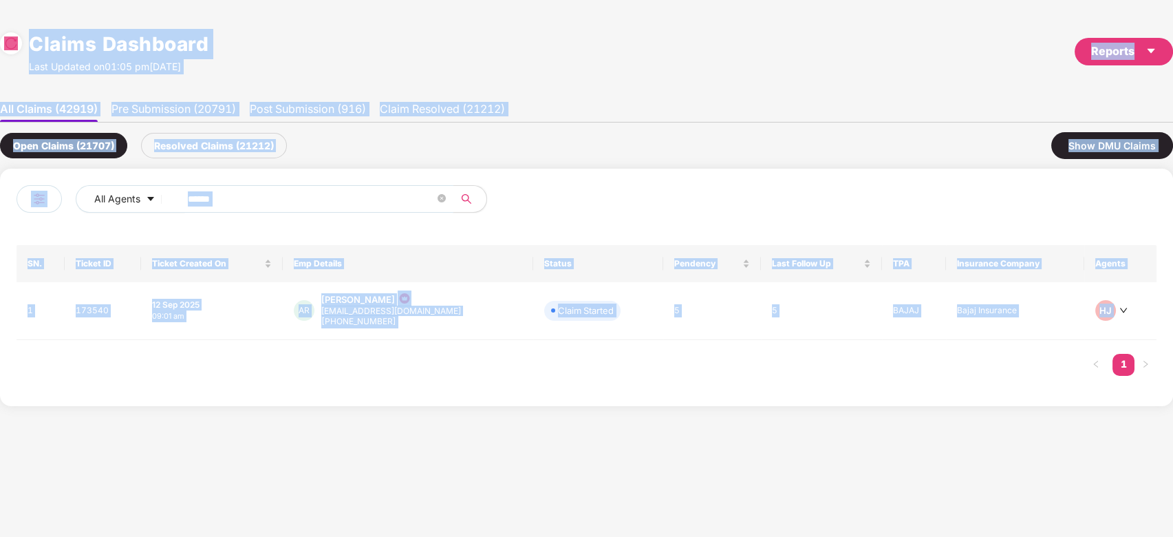
click at [301, 209] on span "******" at bounding box center [312, 199] width 282 height 28
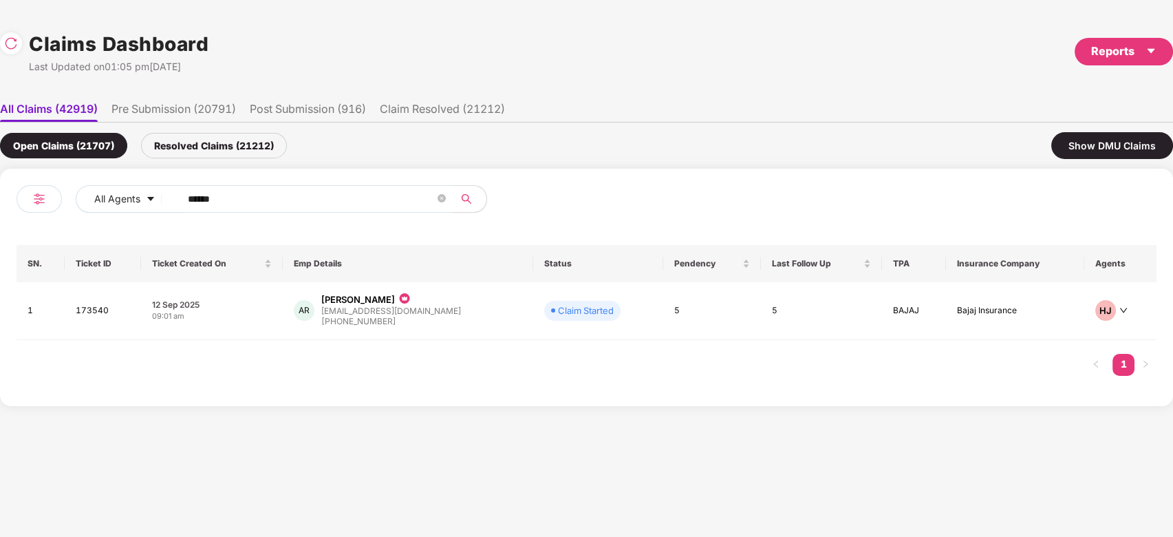
paste input "******"
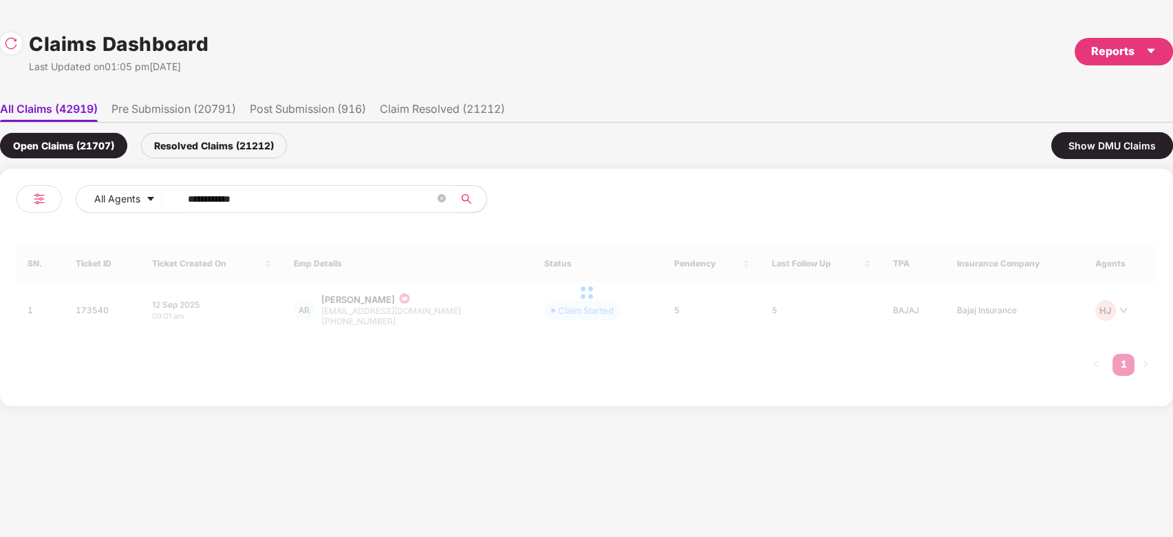
paste input "text"
type input "******"
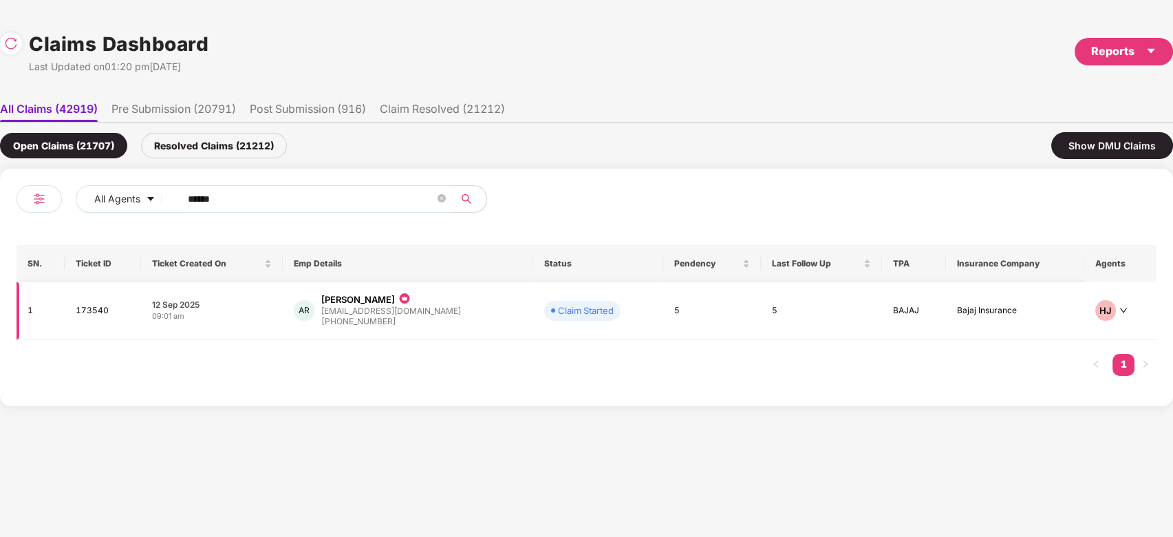
click at [446, 313] on div "AR Akshay Raje akshayraje@scaler.com +919820971234" at bounding box center [408, 310] width 228 height 35
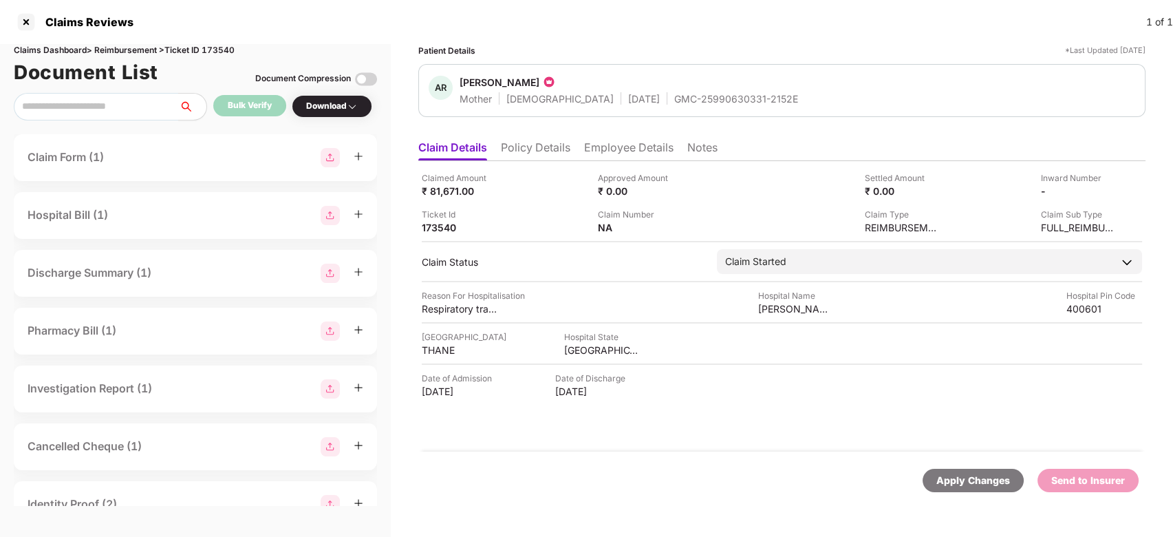
click at [685, 96] on div "GMC-25990630331-2152E" at bounding box center [736, 98] width 124 height 13
copy div "GMC-25990630331-2152E"
click at [811, 286] on div "Bethany Hospital" at bounding box center [883, 293] width 172 height 32
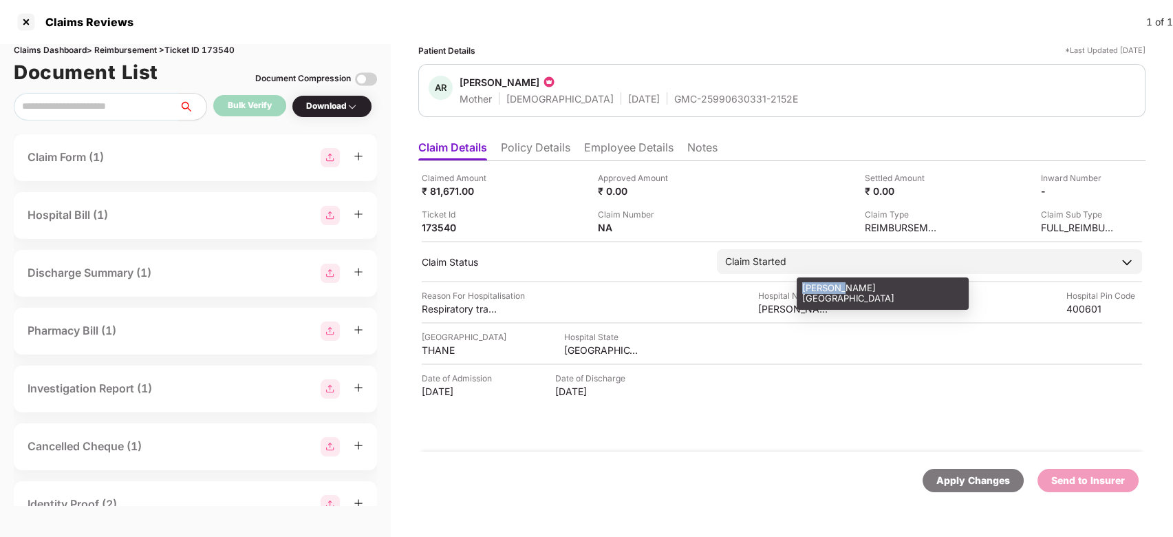
click at [811, 286] on div "Bethany Hospital" at bounding box center [883, 293] width 172 height 32
copy div "Bethany Hospital"
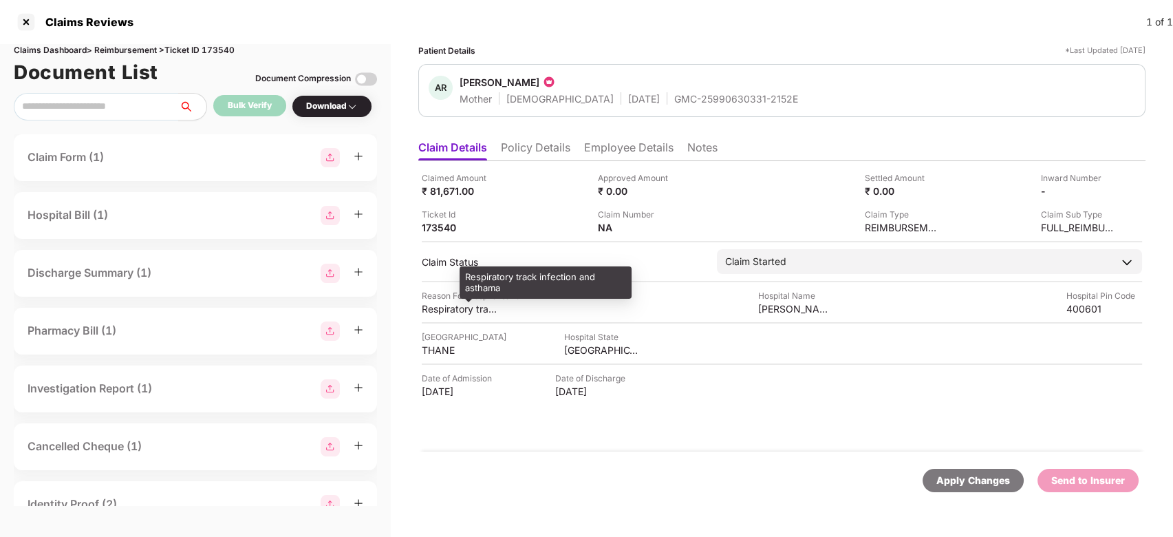
click at [504, 273] on div "Respiratory track infection and asthama" at bounding box center [546, 282] width 172 height 32
copy div "Respiratory track infection and asthama"
click at [504, 273] on div "Respiratory track infection and asthama" at bounding box center [546, 282] width 172 height 32
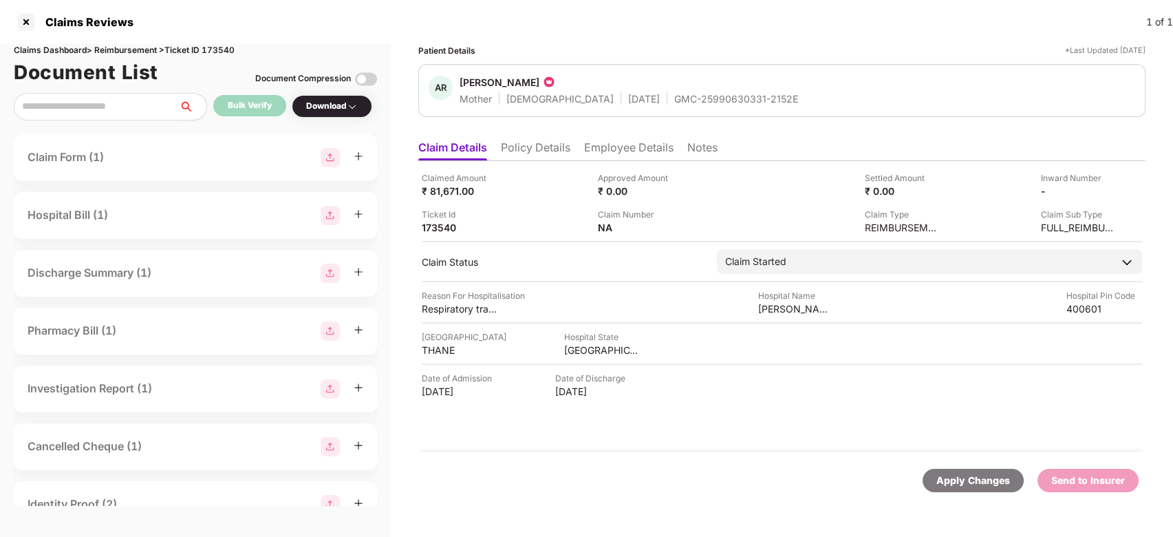
click at [610, 156] on li "Employee Details" at bounding box center [628, 150] width 89 height 20
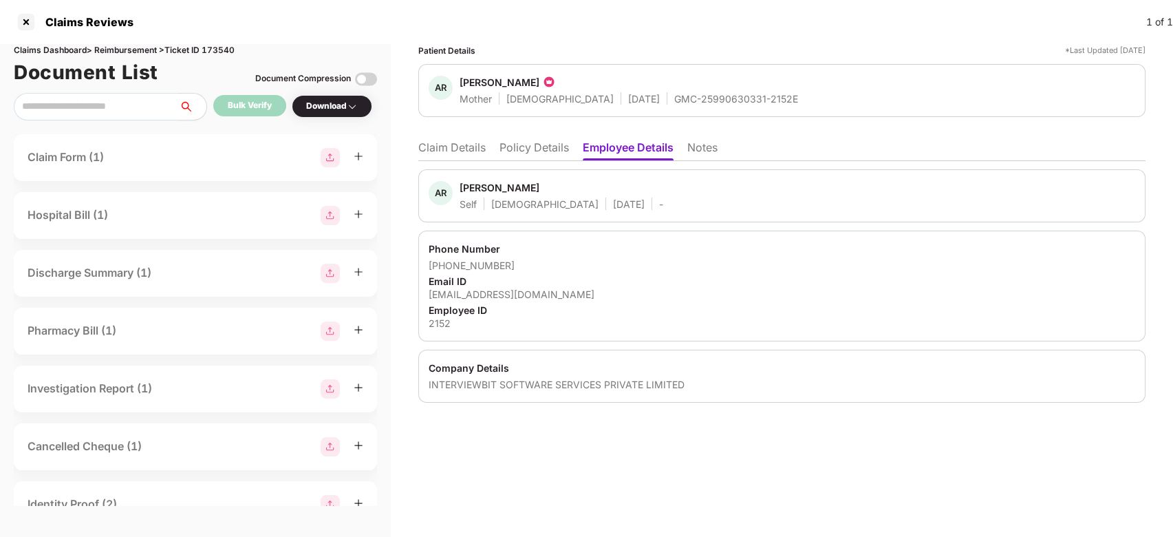
click at [448, 264] on div "+919820971234" at bounding box center [782, 265] width 707 height 13
drag, startPoint x: 447, startPoint y: 264, endPoint x: 510, endPoint y: 261, distance: 63.4
click at [510, 261] on div "+919820971234" at bounding box center [782, 265] width 707 height 13
copy div "9820971234"
click at [504, 299] on div "akshayraje@scaler.com" at bounding box center [782, 294] width 707 height 13
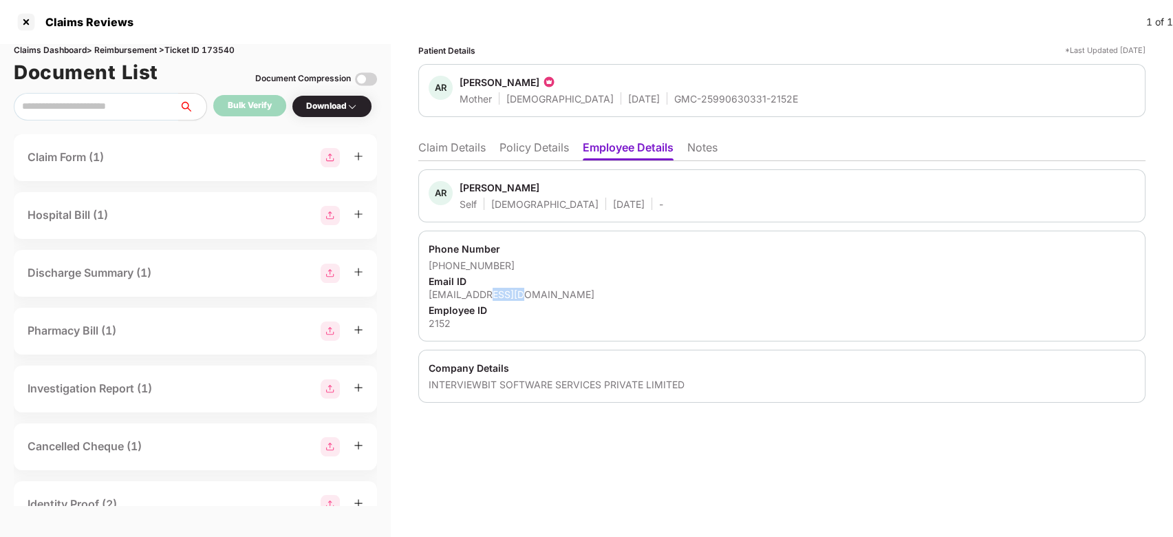
click at [504, 299] on div "akshayraje@scaler.com" at bounding box center [782, 294] width 707 height 13
copy div "akshayraje@scaler.com"
click at [504, 299] on div "akshayraje@scaler.com" at bounding box center [782, 294] width 707 height 13
click at [441, 151] on li "Claim Details" at bounding box center [451, 150] width 67 height 20
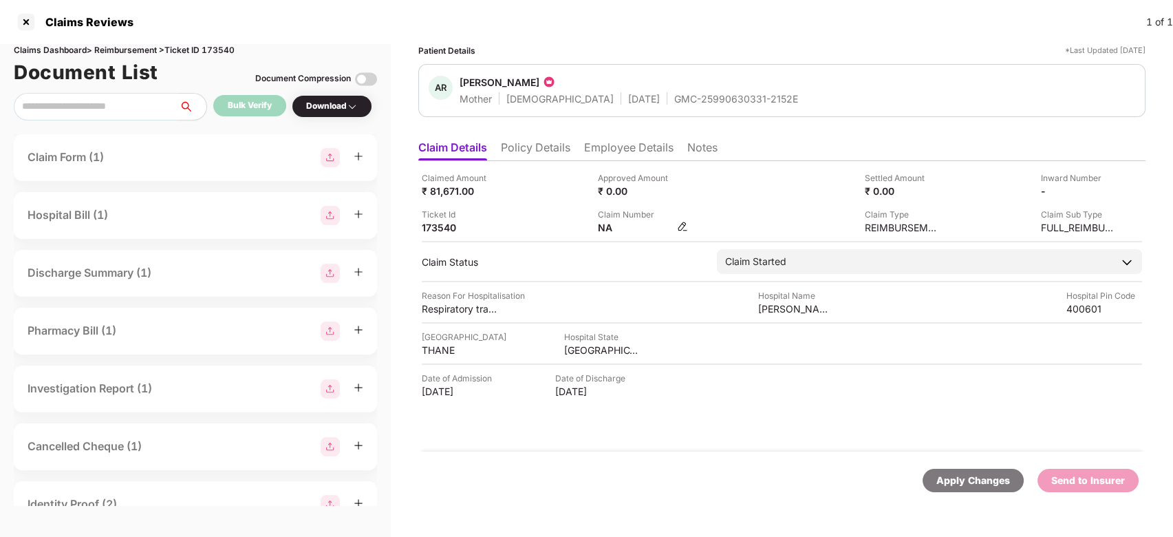
click at [683, 231] on img at bounding box center [682, 226] width 11 height 11
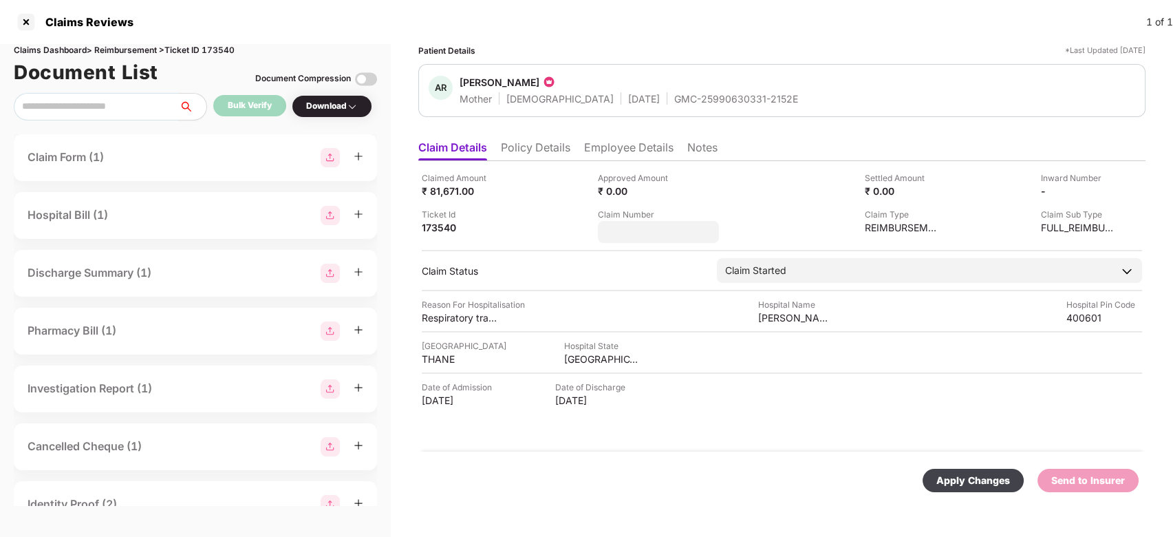
type input "**********"
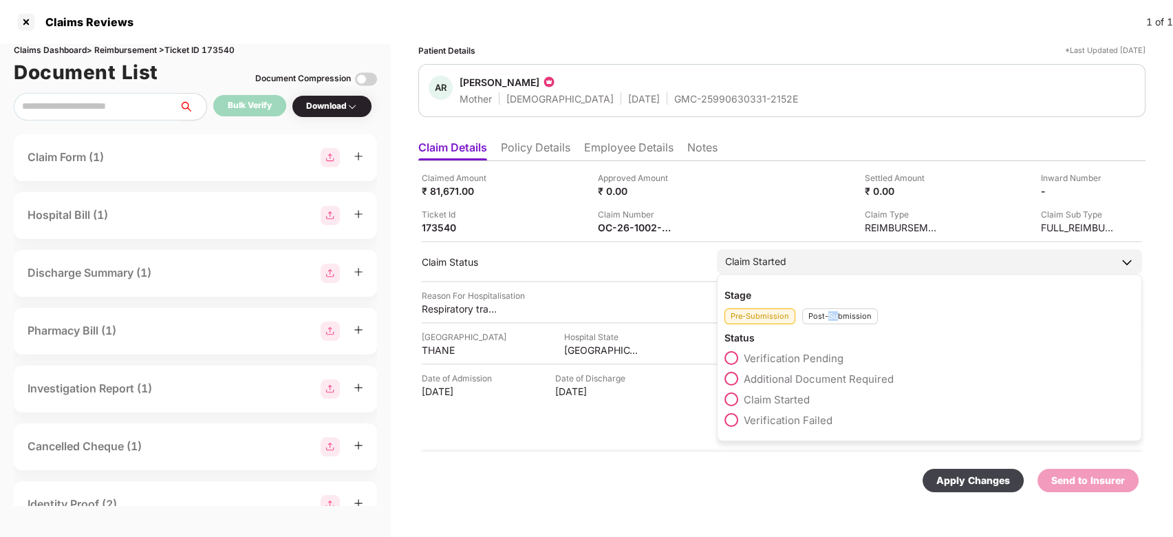
drag, startPoint x: 826, startPoint y: 316, endPoint x: 835, endPoint y: 319, distance: 10.0
click at [835, 319] on div "Pre-Submission Post-Submission" at bounding box center [930, 312] width 410 height 23
click at [835, 319] on div "Post-Submission" at bounding box center [840, 316] width 76 height 16
click at [800, 379] on span "Claim Under Process" at bounding box center [796, 378] width 104 height 13
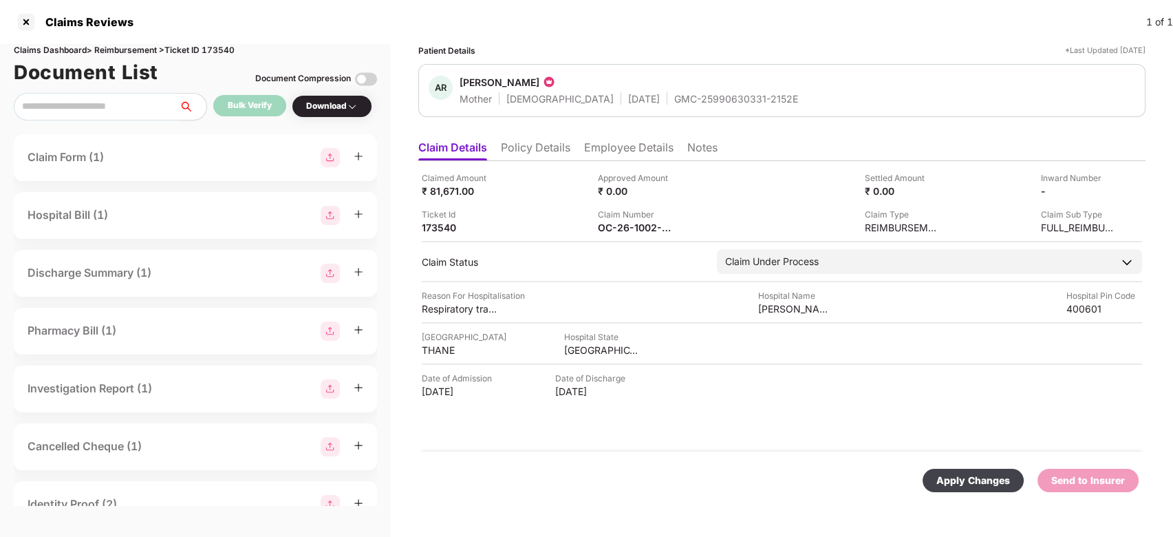
click at [933, 485] on div "Apply Changes" at bounding box center [973, 480] width 101 height 23
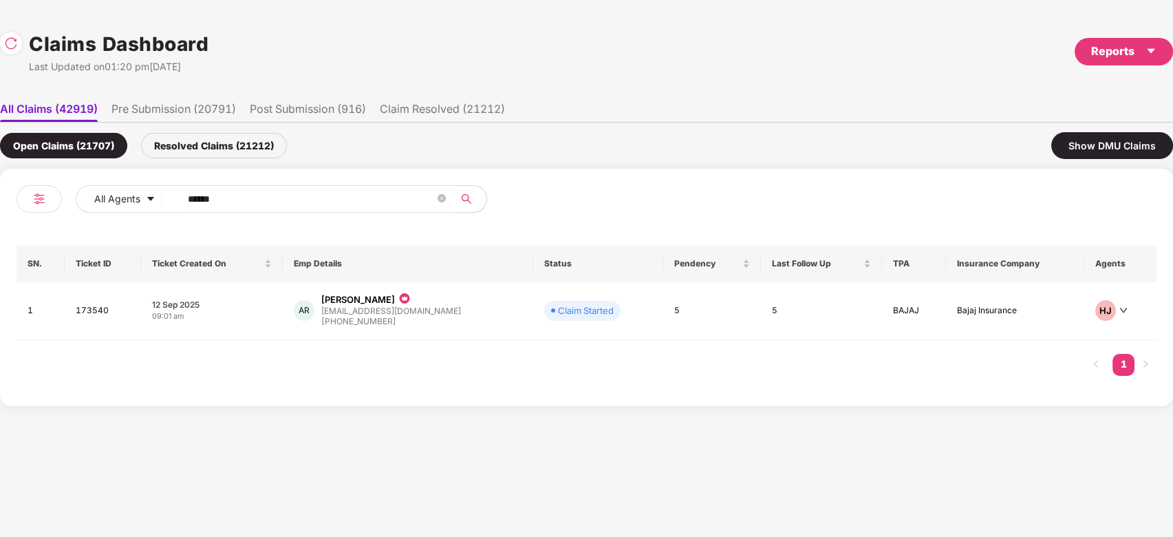
click at [420, 189] on input "******" at bounding box center [311, 199] width 247 height 21
paste input "text"
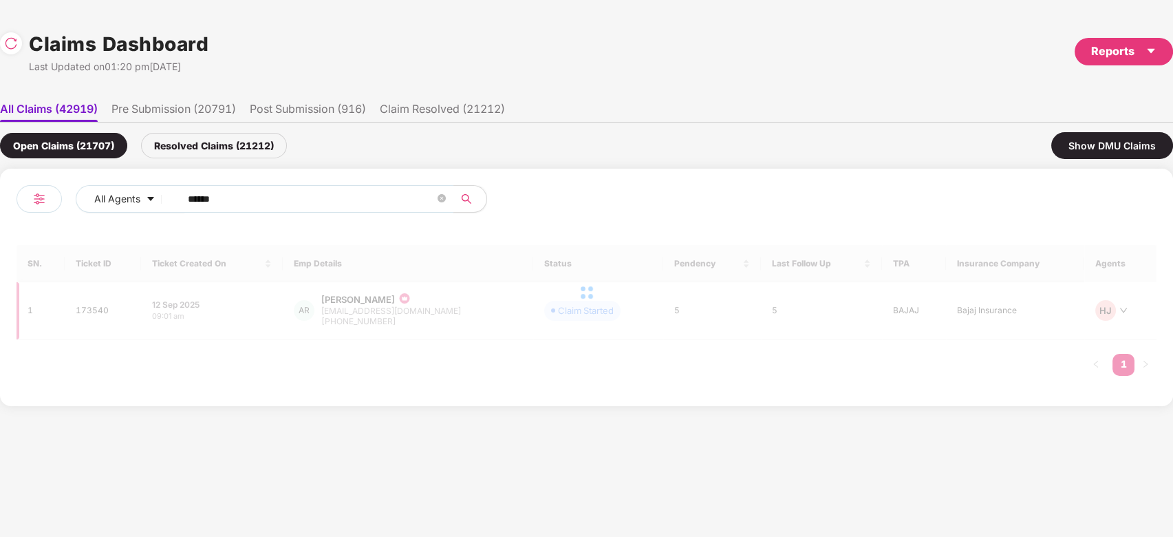
type input "******"
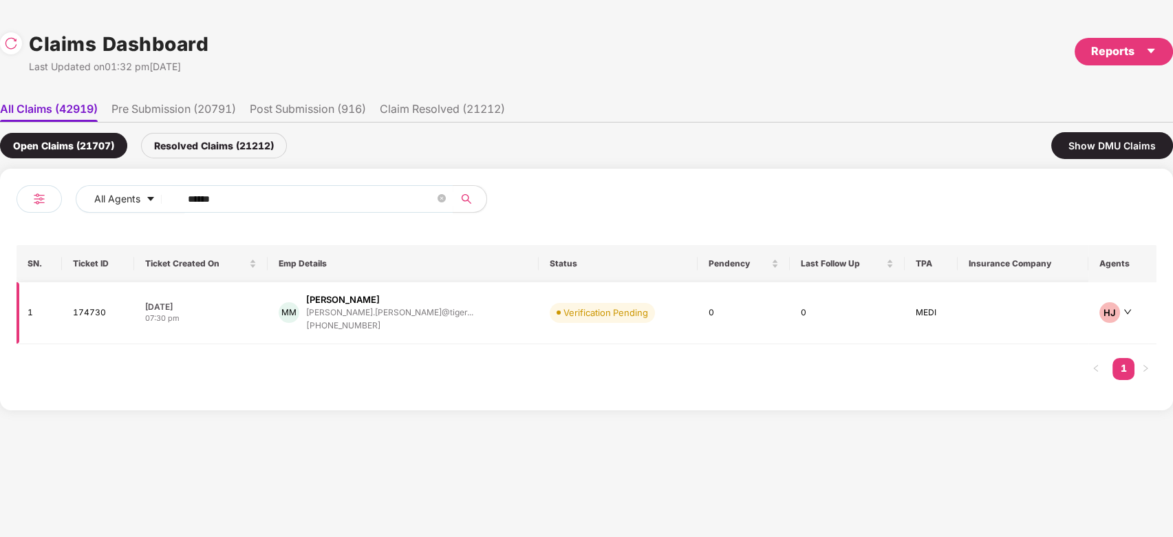
click at [477, 306] on div "MM Manikandan Mariappan manikandan.maria@tiger... +917845851922" at bounding box center [403, 312] width 249 height 39
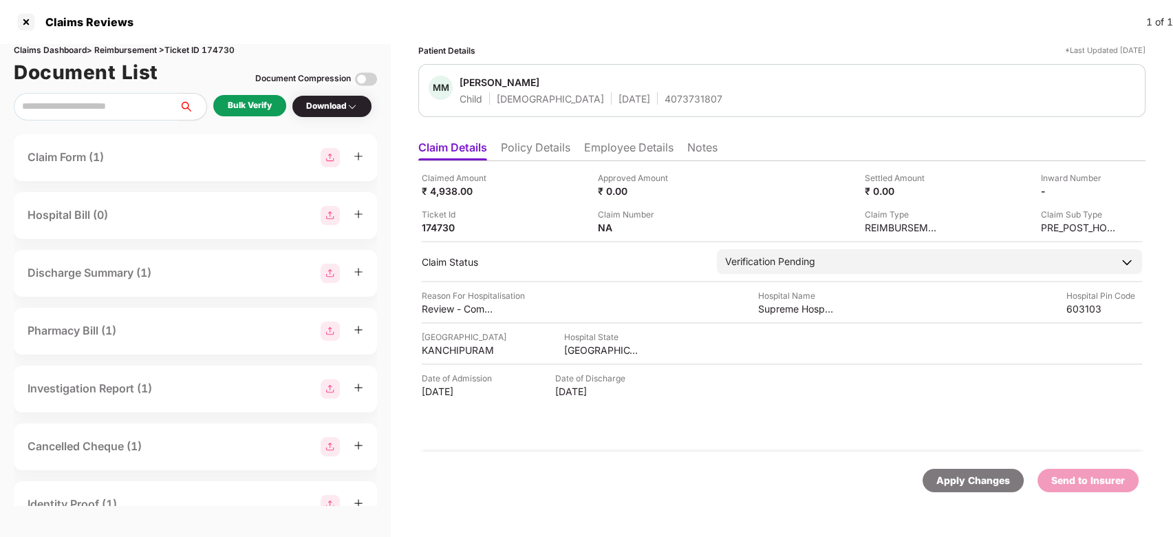
click at [268, 118] on div "Bulk Verify" at bounding box center [249, 106] width 73 height 23
click at [266, 114] on div "Bulk Verify" at bounding box center [249, 105] width 73 height 21
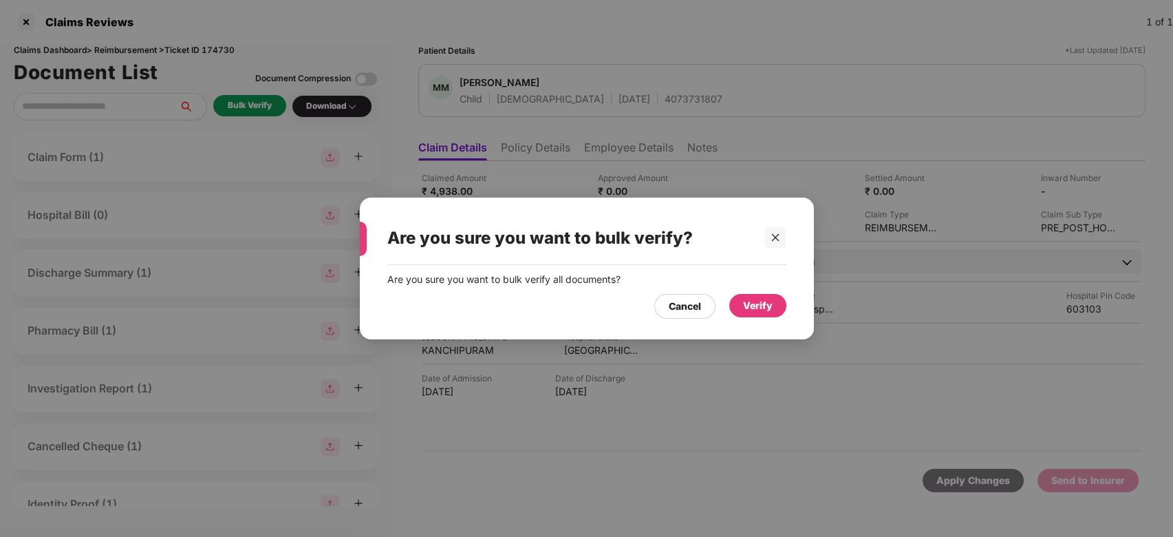
click at [765, 309] on div "Verify" at bounding box center [758, 305] width 30 height 15
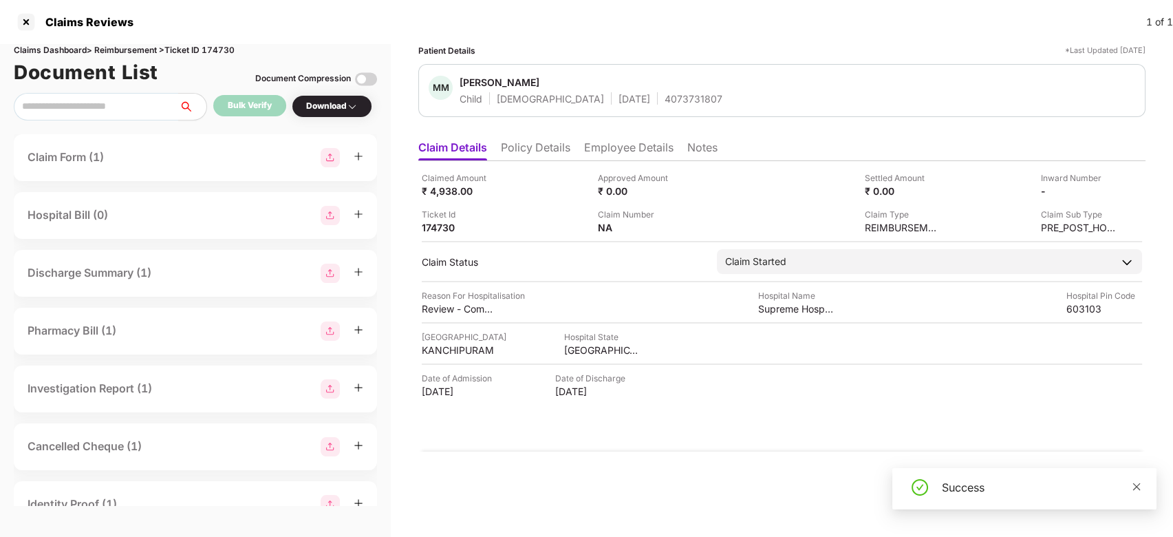
click at [1134, 485] on icon "close" at bounding box center [1137, 487] width 10 height 10
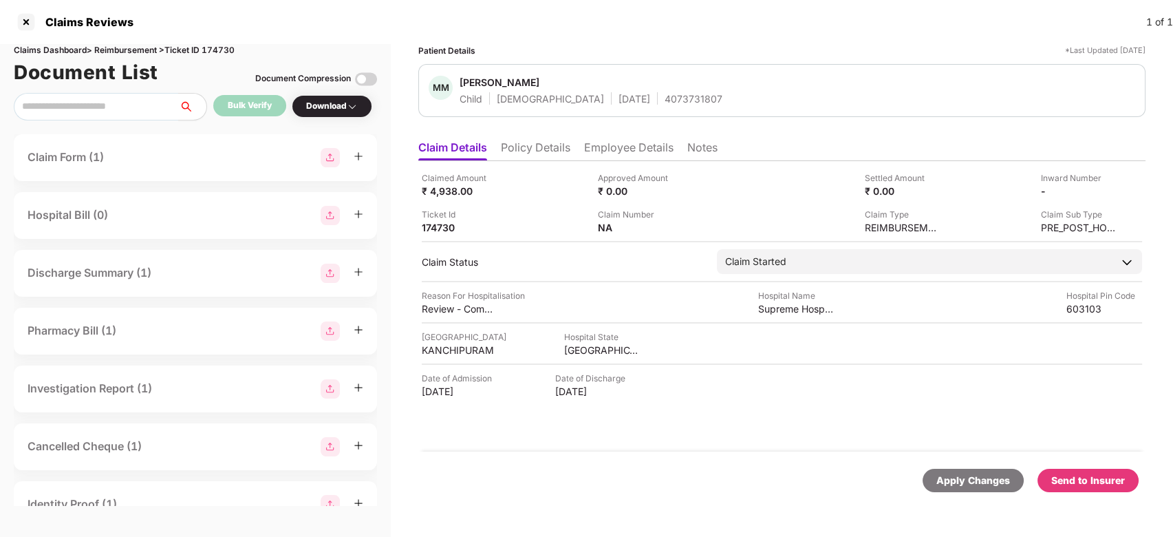
click at [1072, 479] on div "Send to Insurer" at bounding box center [1089, 480] width 74 height 15
drag, startPoint x: 607, startPoint y: 164, endPoint x: 610, endPoint y: 153, distance: 12.0
click at [610, 153] on div "Claim Details Policy Details Employee Details Notes Claimed Amount ₹ 4,938.00 A…" at bounding box center [781, 322] width 727 height 376
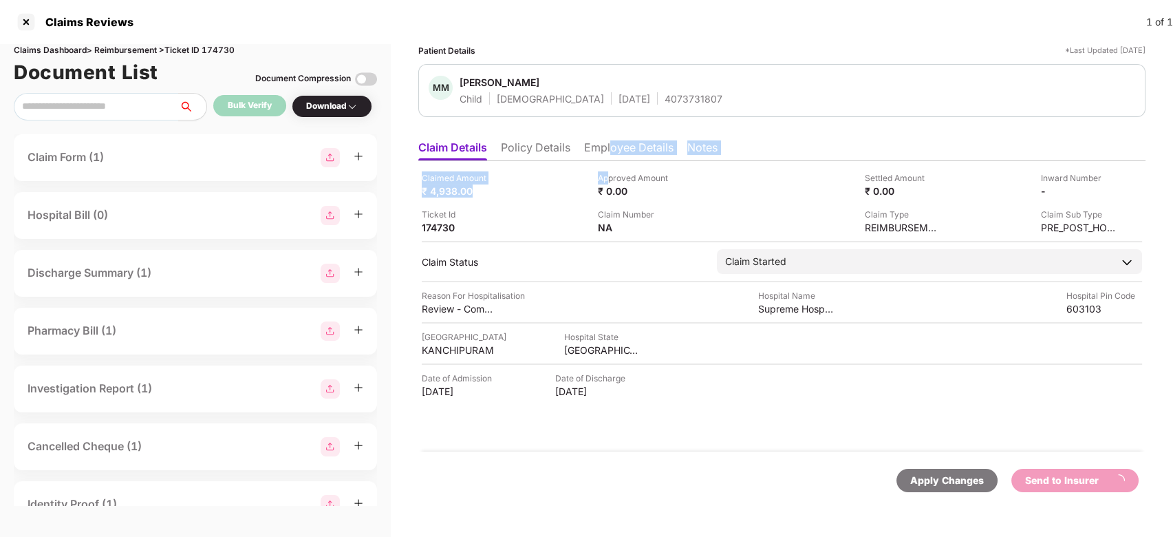
click at [610, 153] on li "Employee Details" at bounding box center [628, 150] width 89 height 20
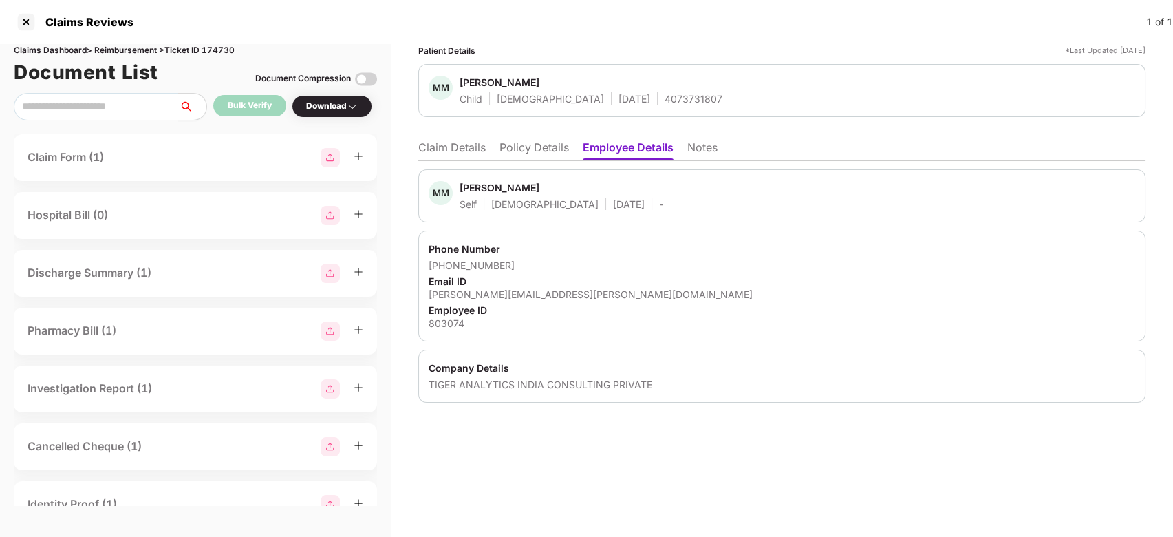
click at [481, 184] on div "[PERSON_NAME]" at bounding box center [500, 187] width 80 height 13
copy div "Manikandan"
click at [454, 156] on li "Claim Details" at bounding box center [451, 150] width 67 height 20
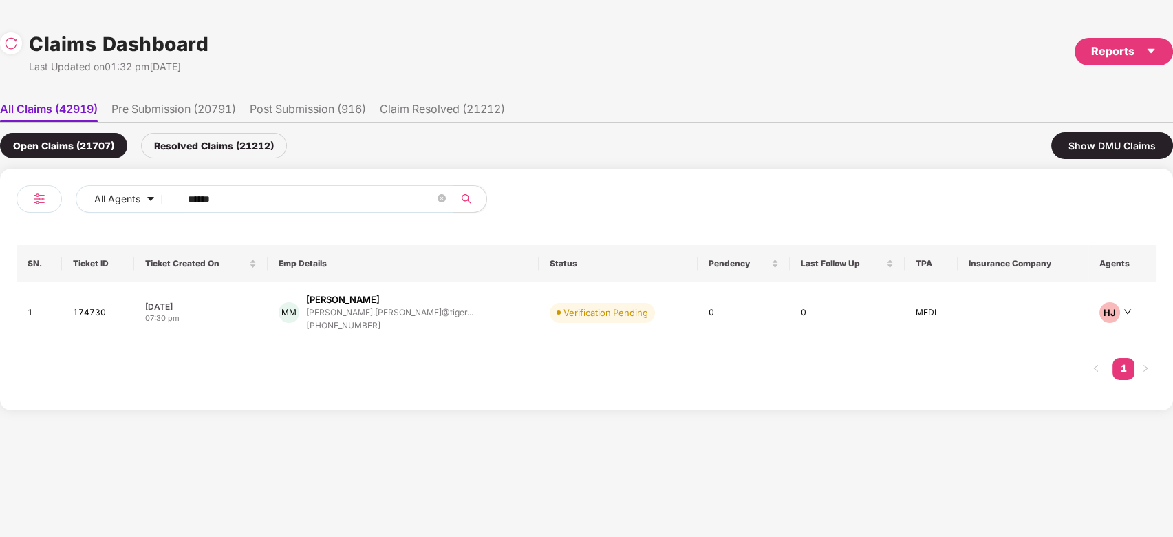
click at [286, 201] on input "******" at bounding box center [311, 199] width 247 height 21
paste input "text"
type input "******"
click at [412, 311] on div "[PERSON_NAME].[PERSON_NAME]@tiger..." at bounding box center [389, 312] width 167 height 9
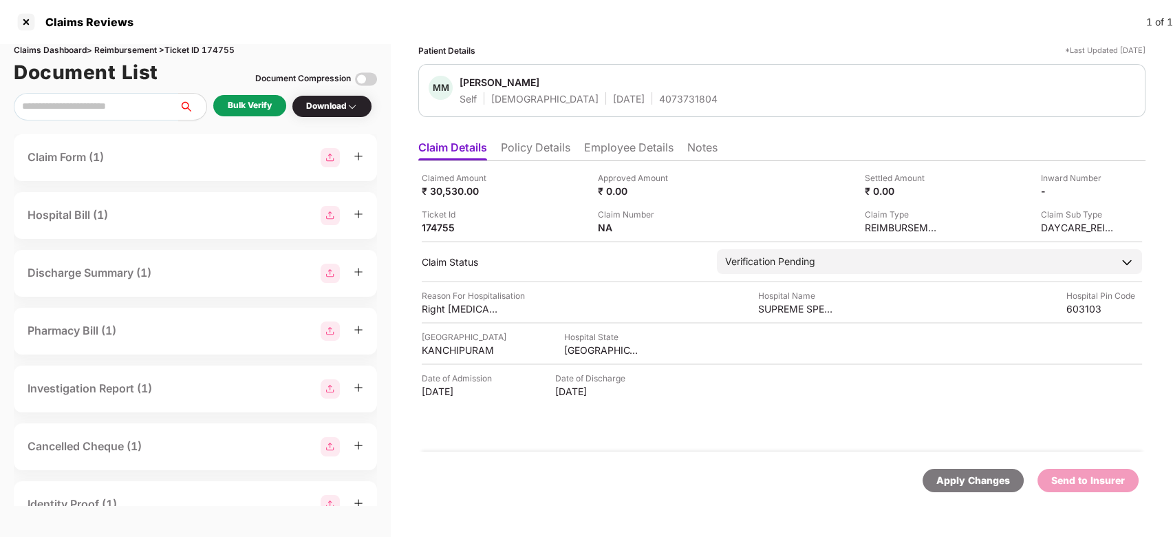
click at [248, 109] on div "Bulk Verify" at bounding box center [250, 105] width 44 height 13
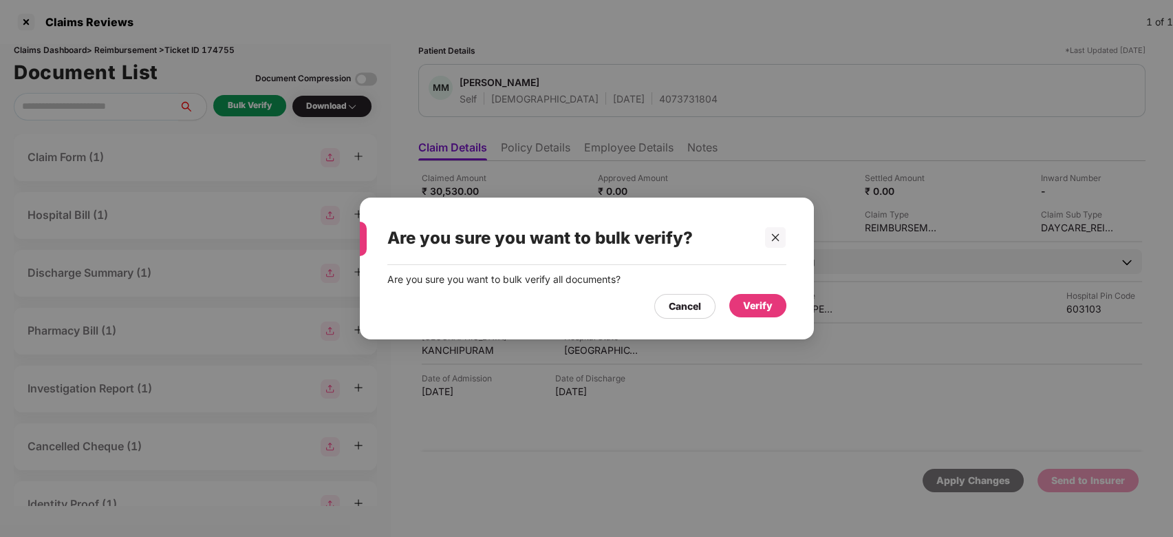
click at [771, 304] on div "Verify" at bounding box center [758, 305] width 30 height 15
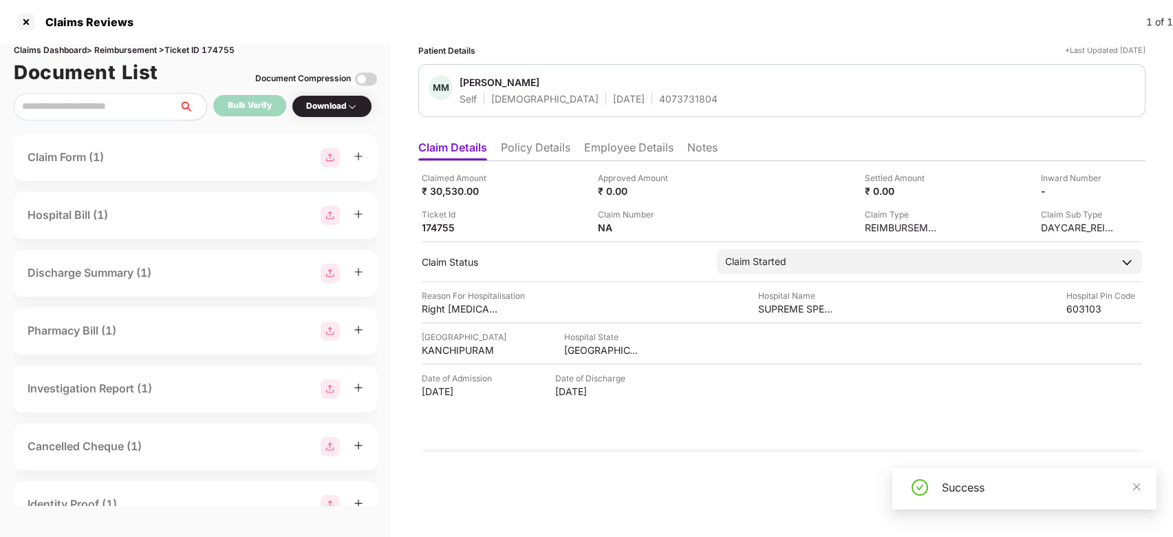
click at [1142, 484] on div "Success" at bounding box center [1025, 488] width 264 height 41
drag, startPoint x: 1142, startPoint y: 484, endPoint x: 1134, endPoint y: 487, distance: 8.1
click at [1134, 487] on div "Success" at bounding box center [1025, 488] width 264 height 41
click at [1134, 487] on icon "close" at bounding box center [1137, 487] width 10 height 10
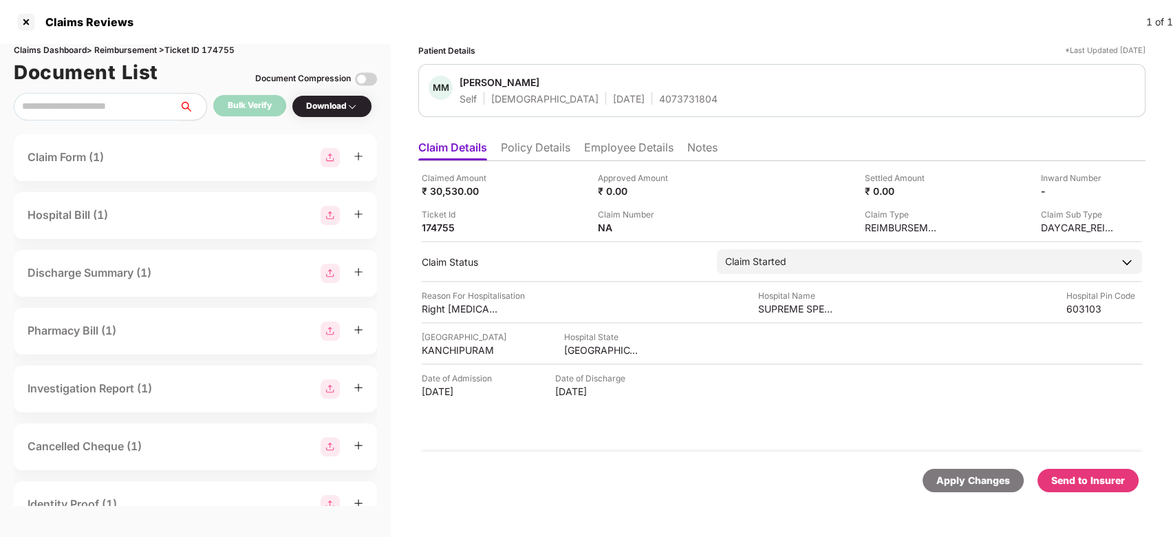
click at [1123, 486] on div "Send to Insurer" at bounding box center [1089, 480] width 74 height 15
click at [615, 141] on li "Employee Details" at bounding box center [628, 150] width 89 height 20
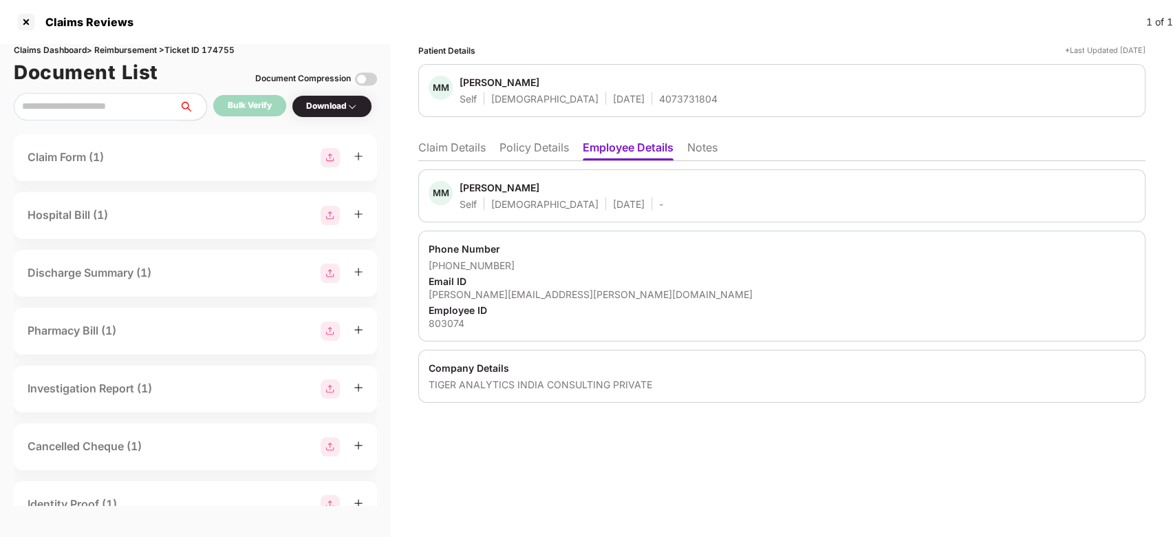
click at [476, 182] on div "[PERSON_NAME]" at bounding box center [500, 187] width 80 height 13
copy div "Manikandan"
click at [451, 154] on li "Claim Details" at bounding box center [451, 150] width 67 height 20
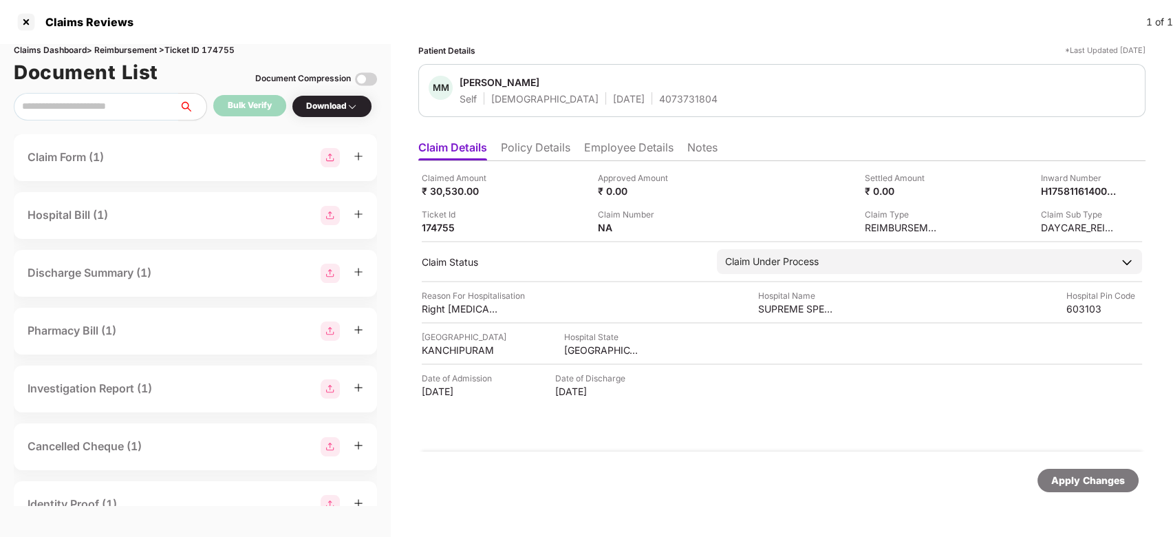
click at [635, 141] on li "Employee Details" at bounding box center [628, 150] width 89 height 20
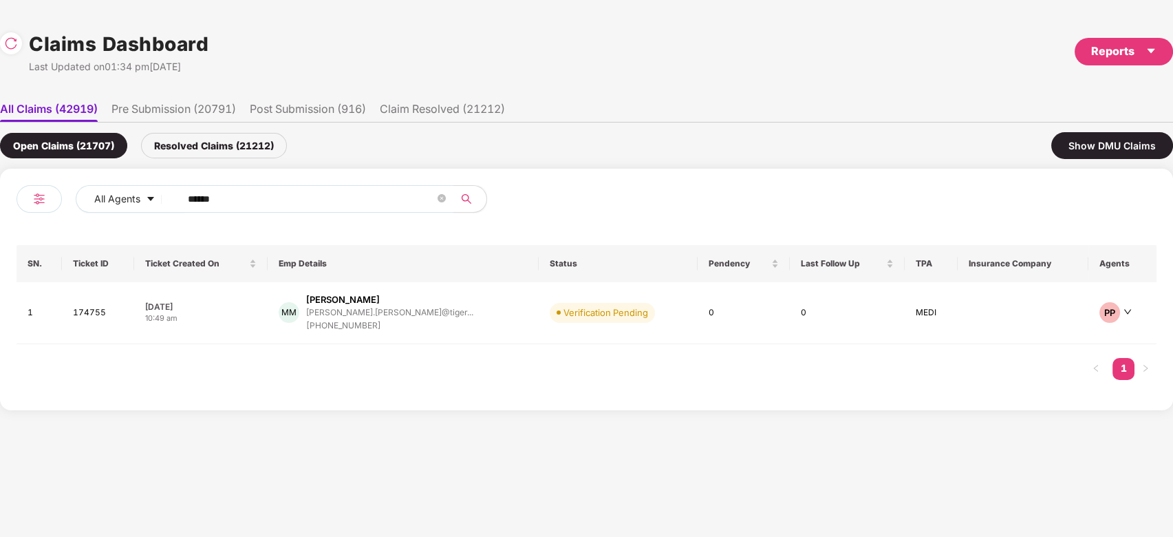
click at [319, 200] on input "******" at bounding box center [311, 199] width 247 height 21
paste input "text"
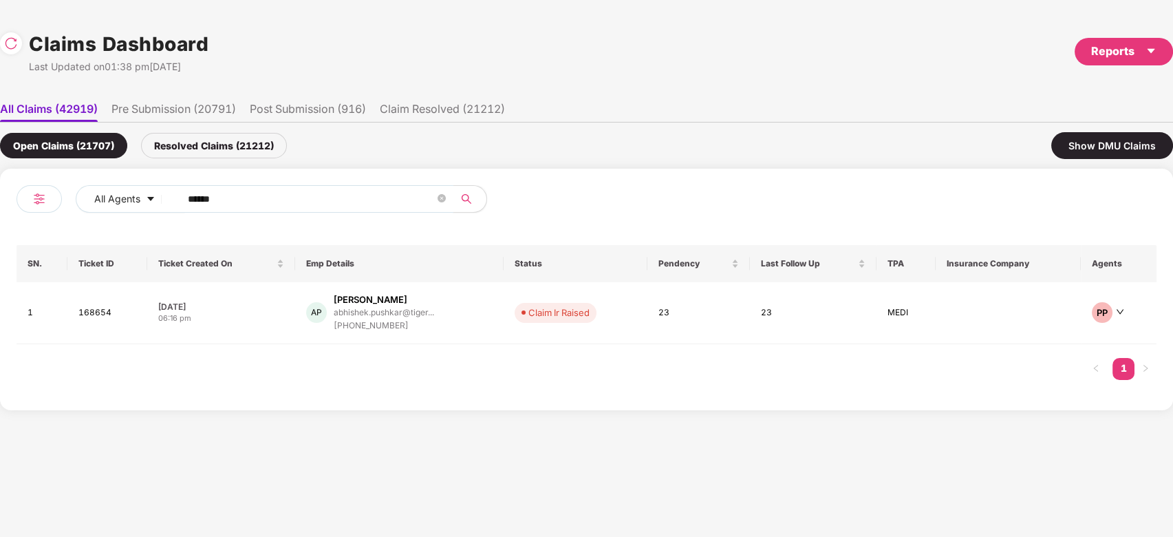
type input "******"
click at [480, 320] on div "AP [PERSON_NAME] abhishek.pushkar@tiger... [PHONE_NUMBER]" at bounding box center [399, 312] width 187 height 39
